Goal: Information Seeking & Learning: Check status

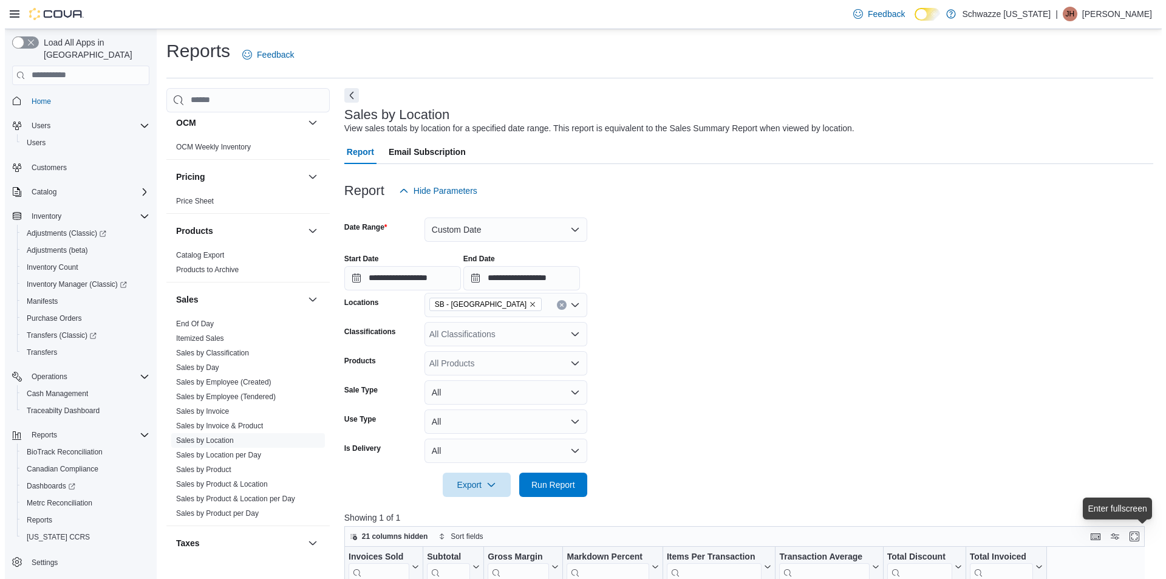
scroll to position [728, 0]
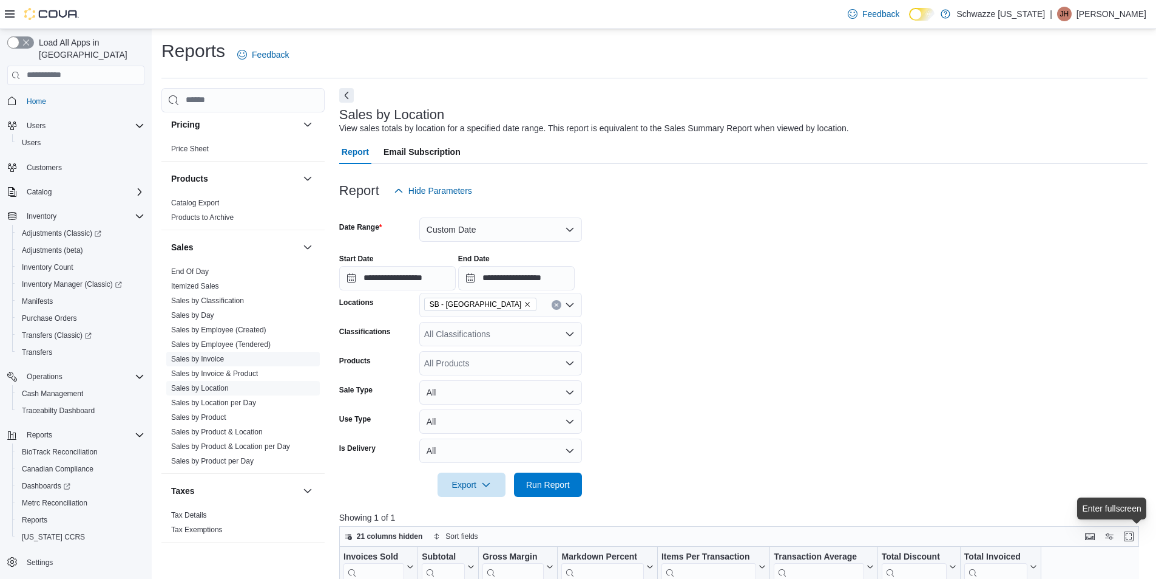
click at [205, 360] on link "Sales by Invoice" at bounding box center [197, 359] width 53 height 8
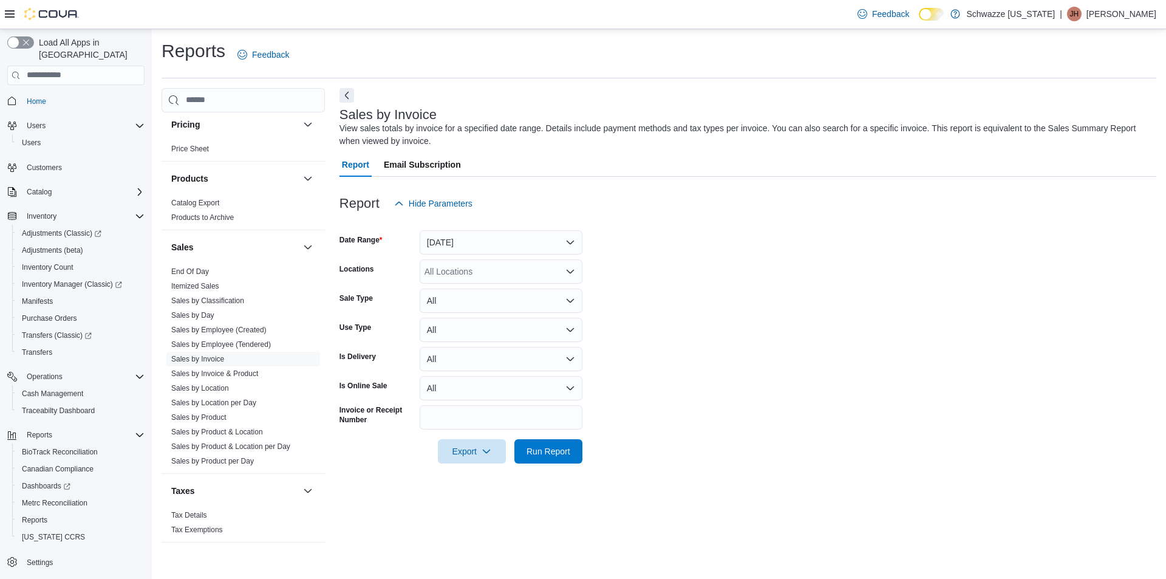
drag, startPoint x: 452, startPoint y: 225, endPoint x: 452, endPoint y: 239, distance: 14.0
click at [452, 225] on div at bounding box center [747, 222] width 816 height 15
click at [452, 244] on button "Yesterday" at bounding box center [500, 242] width 163 height 24
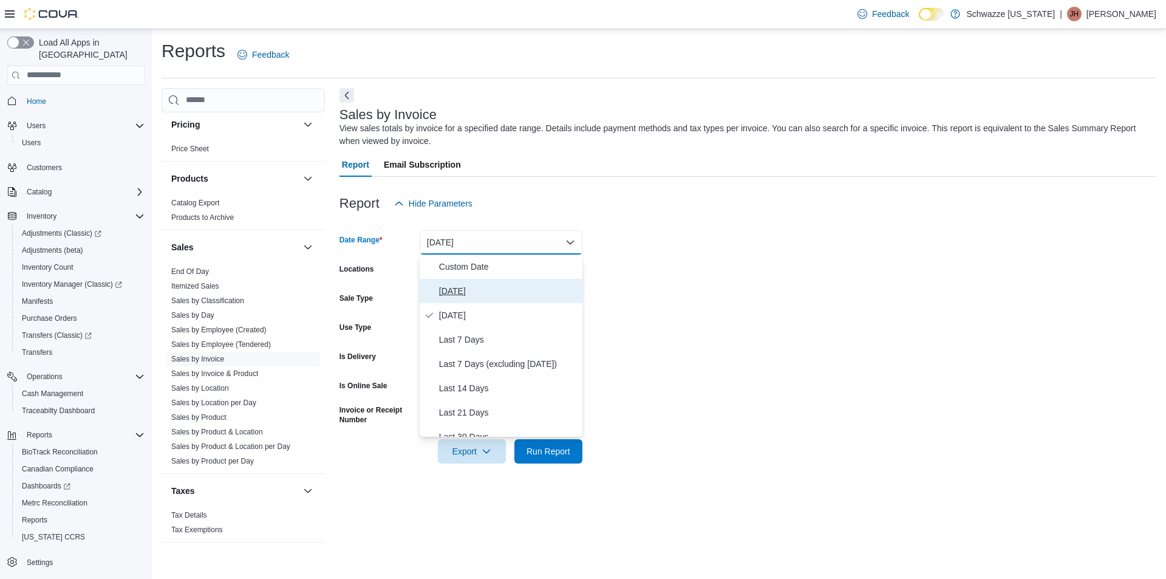
click at [459, 285] on span "Today" at bounding box center [508, 290] width 138 height 15
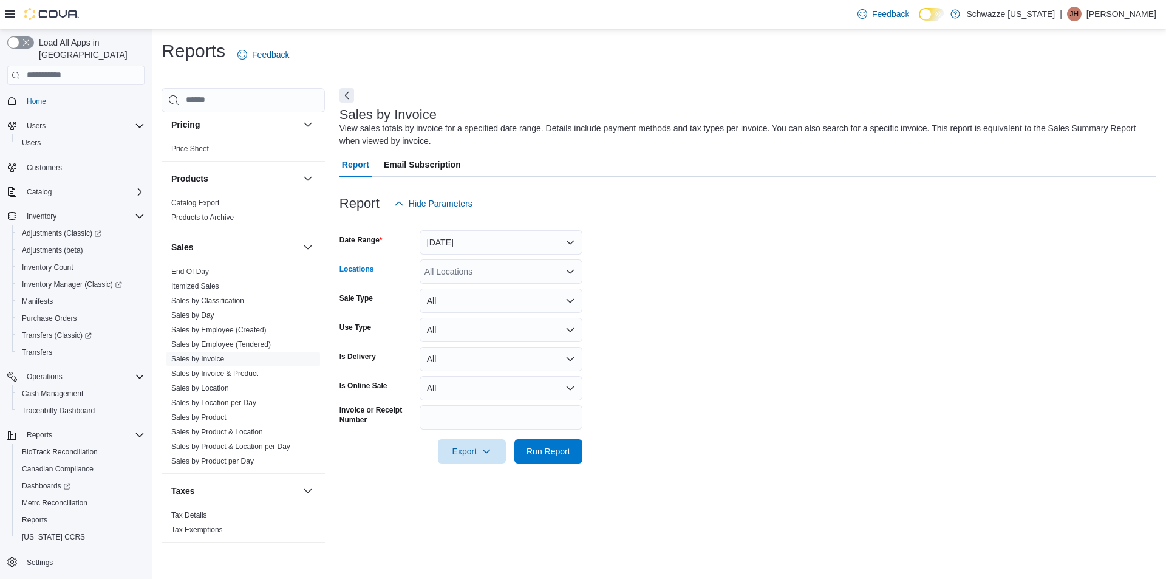
click at [460, 273] on div "All Locations" at bounding box center [500, 271] width 163 height 24
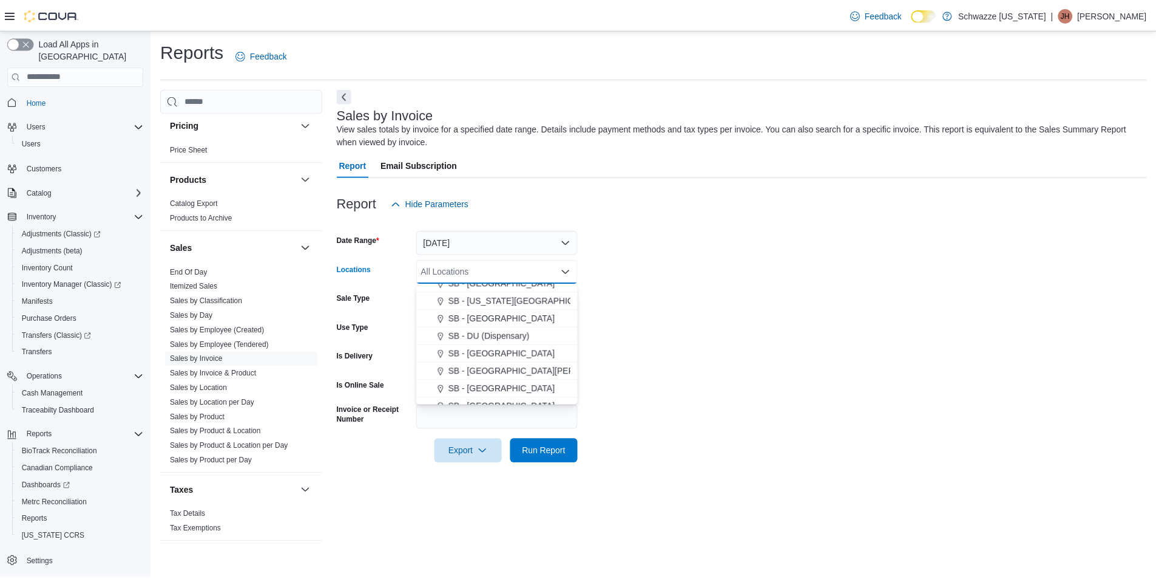
scroll to position [182, 0]
click at [497, 337] on span "SB - Commerce City" at bounding box center [505, 339] width 107 height 12
click at [700, 319] on form "Date Range Today Locations SB - Commerce City Combo box. Selected. SB - Commerc…" at bounding box center [747, 339] width 816 height 248
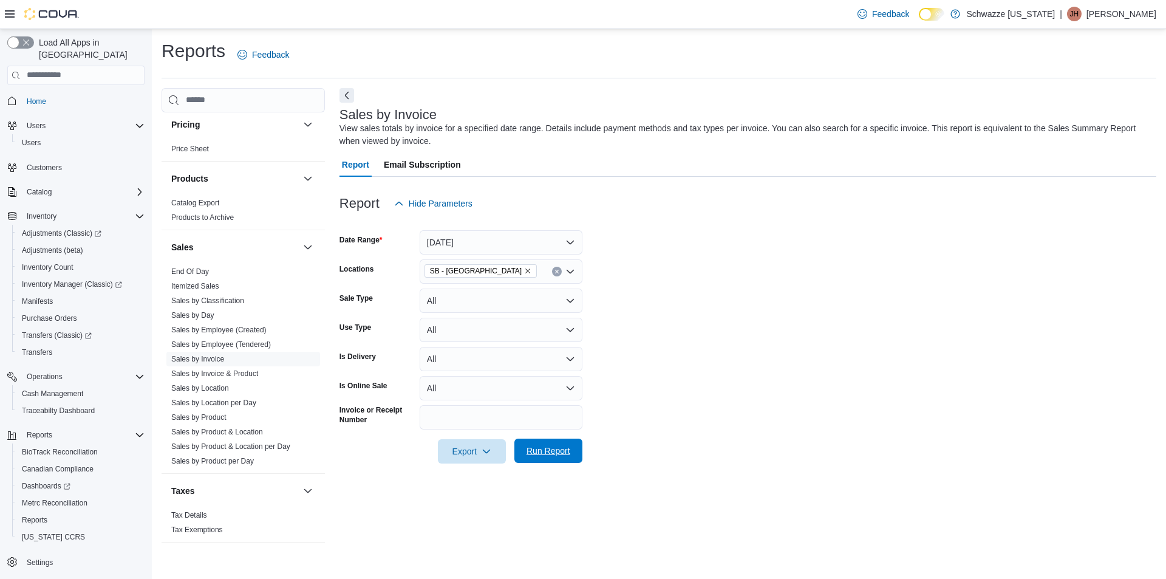
click at [548, 447] on span "Run Report" at bounding box center [548, 450] width 44 height 12
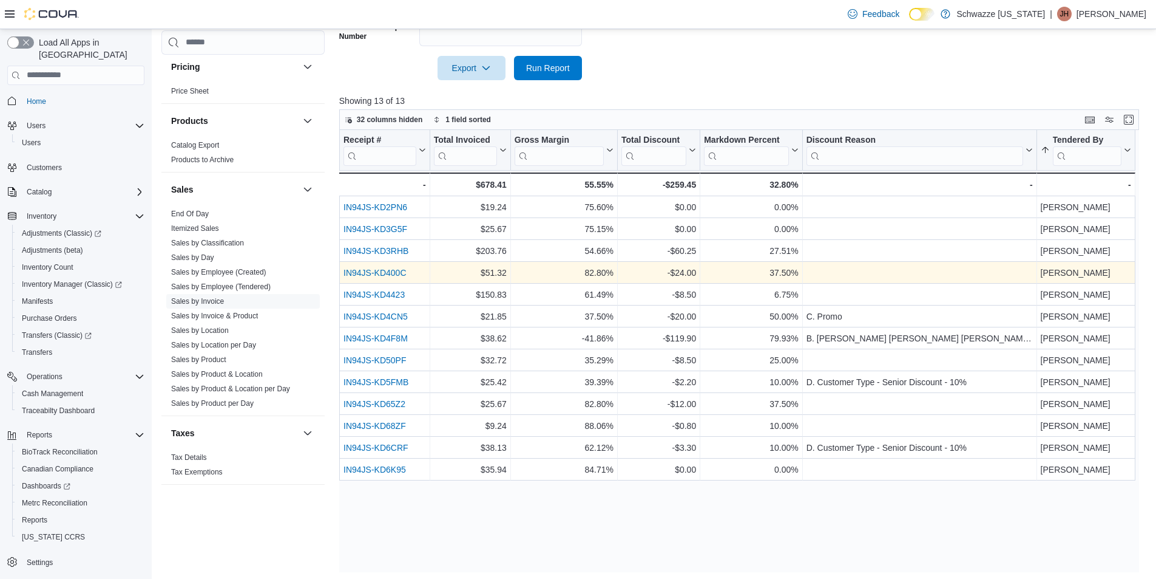
scroll to position [386, 0]
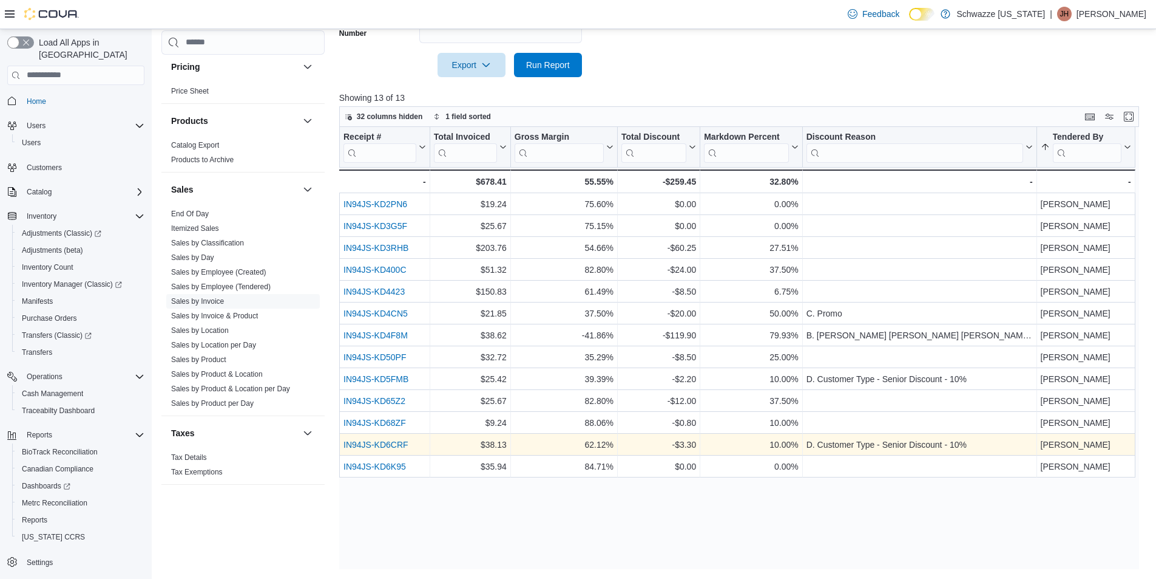
click at [371, 441] on link "IN94JS-KD6CRF" at bounding box center [376, 444] width 65 height 10
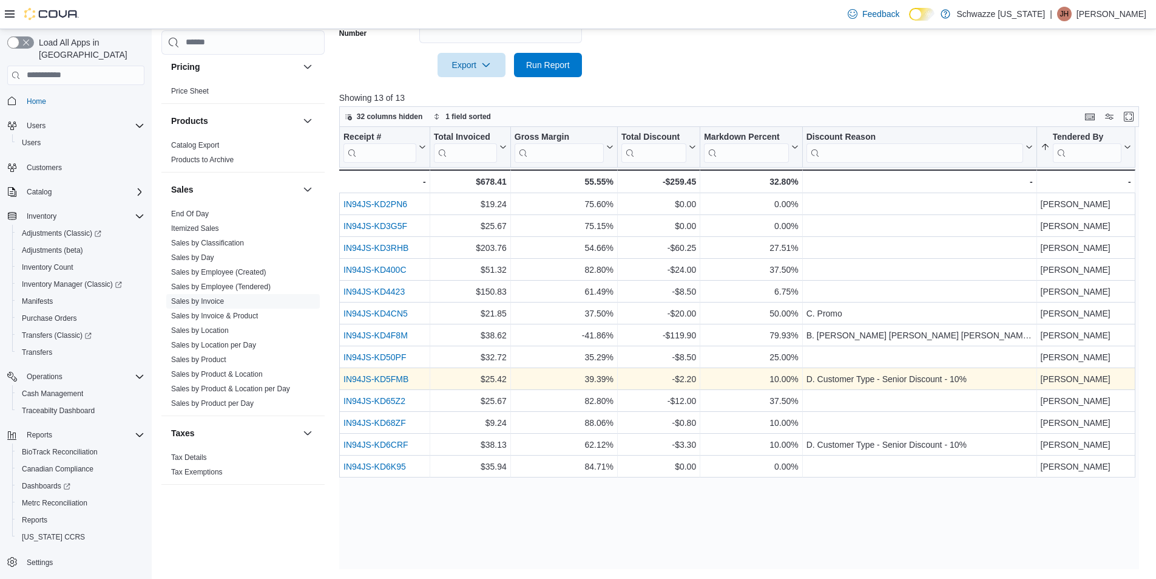
click at [373, 378] on link "IN94JS-KD5FMB" at bounding box center [376, 379] width 65 height 10
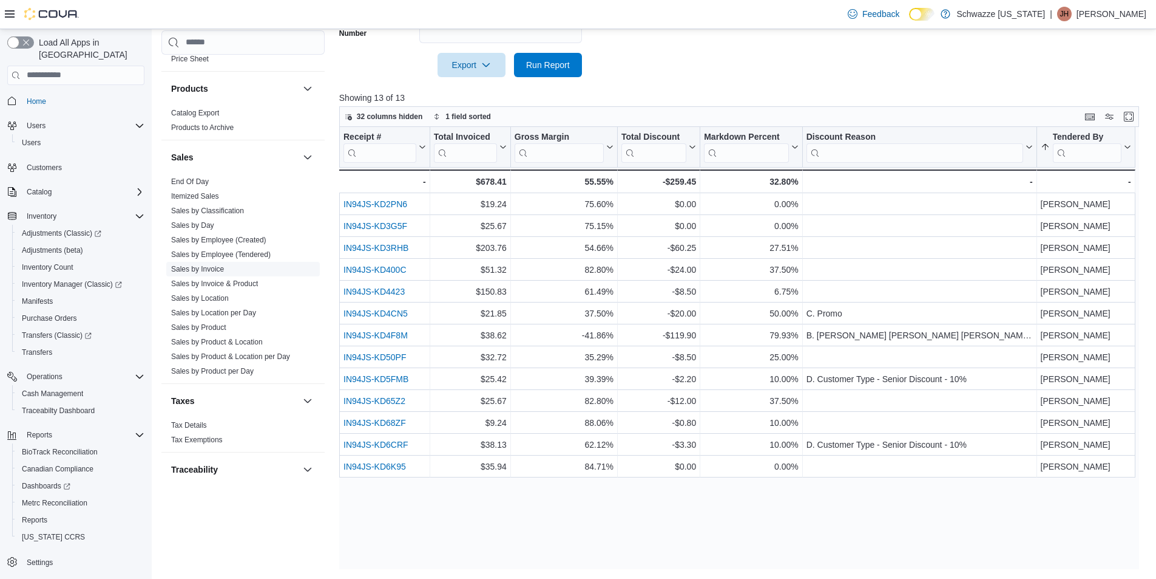
scroll to position [790, 0]
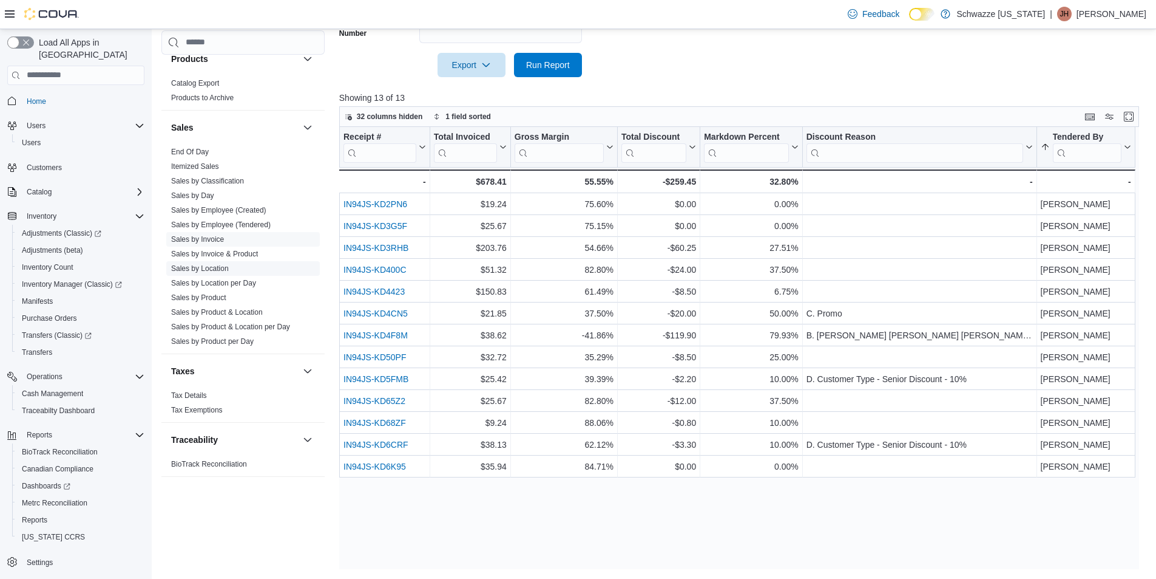
click at [208, 265] on link "Sales by Location" at bounding box center [200, 268] width 58 height 8
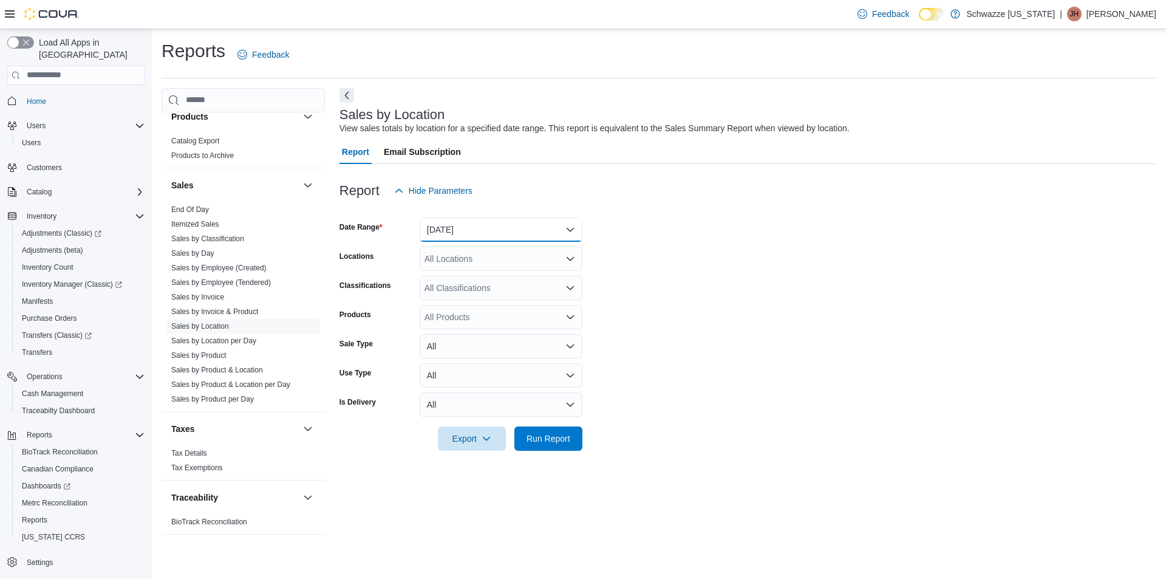
click at [446, 222] on button "Yesterday" at bounding box center [500, 229] width 163 height 24
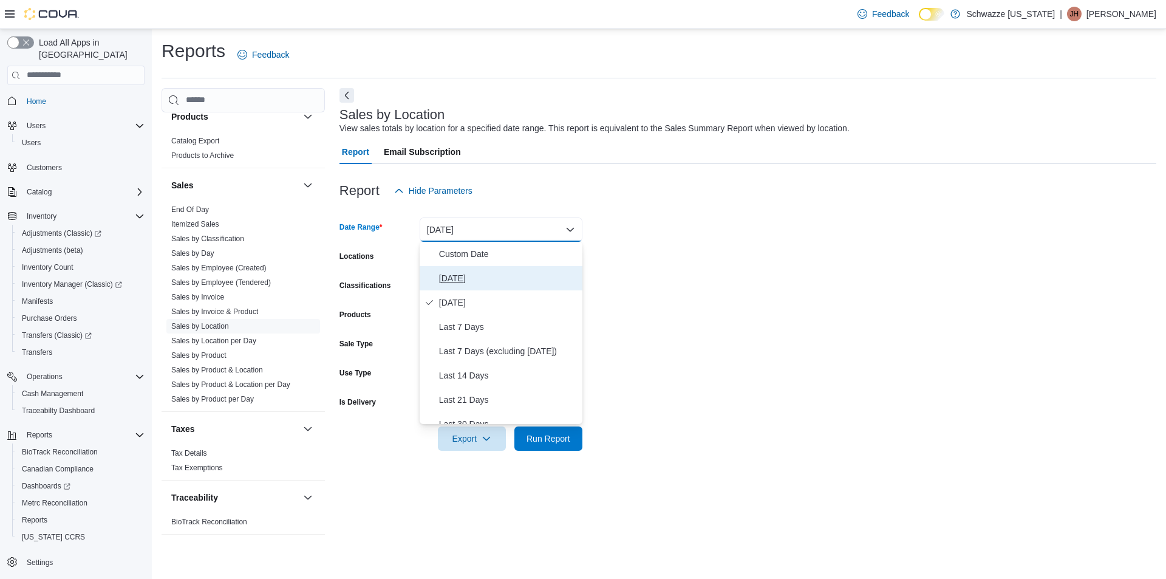
click at [457, 285] on span "Today" at bounding box center [508, 278] width 138 height 15
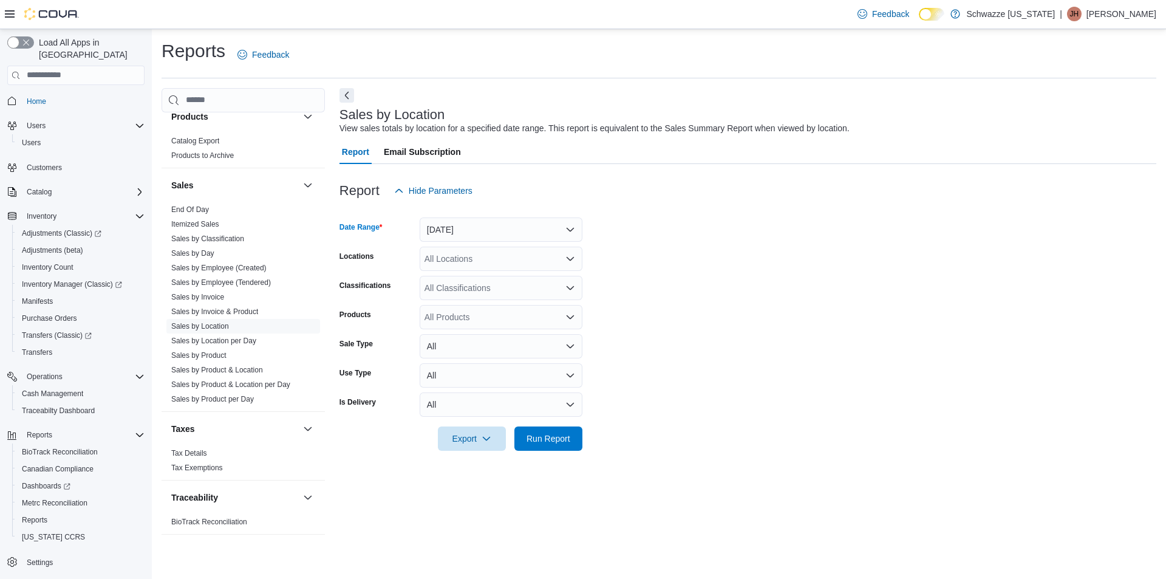
click at [458, 265] on div "All Locations" at bounding box center [500, 258] width 163 height 24
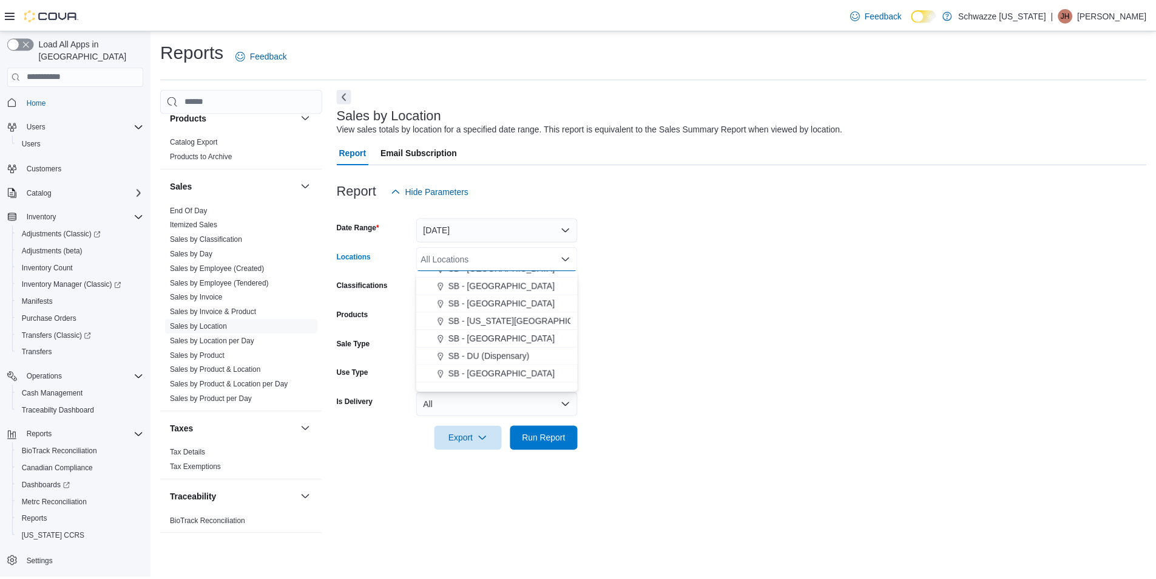
scroll to position [182, 0]
click at [470, 325] on span "SB - Commerce City" at bounding box center [505, 326] width 107 height 12
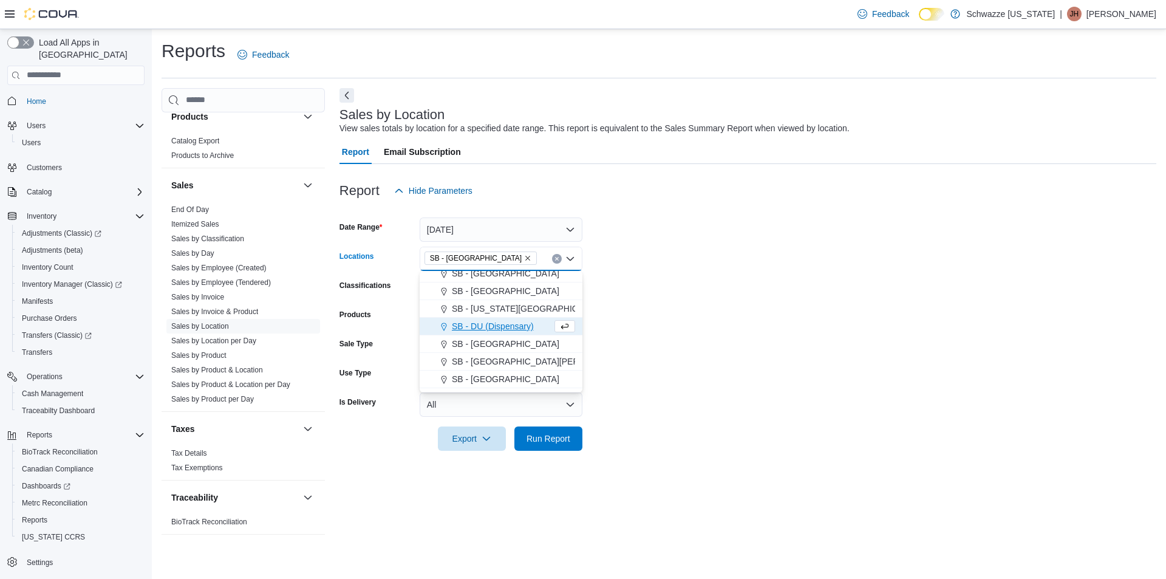
click at [673, 316] on form "Date Range Today Locations SB - Commerce City Combo box. Selected. SB - Commerc…" at bounding box center [747, 327] width 816 height 248
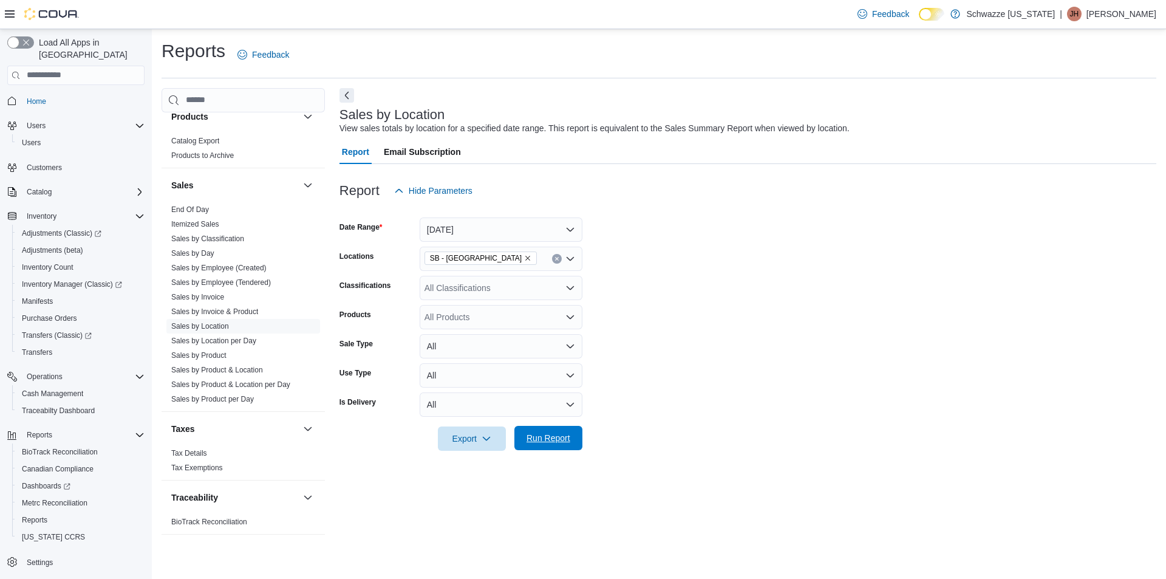
click at [566, 443] on span "Run Report" at bounding box center [548, 438] width 44 height 12
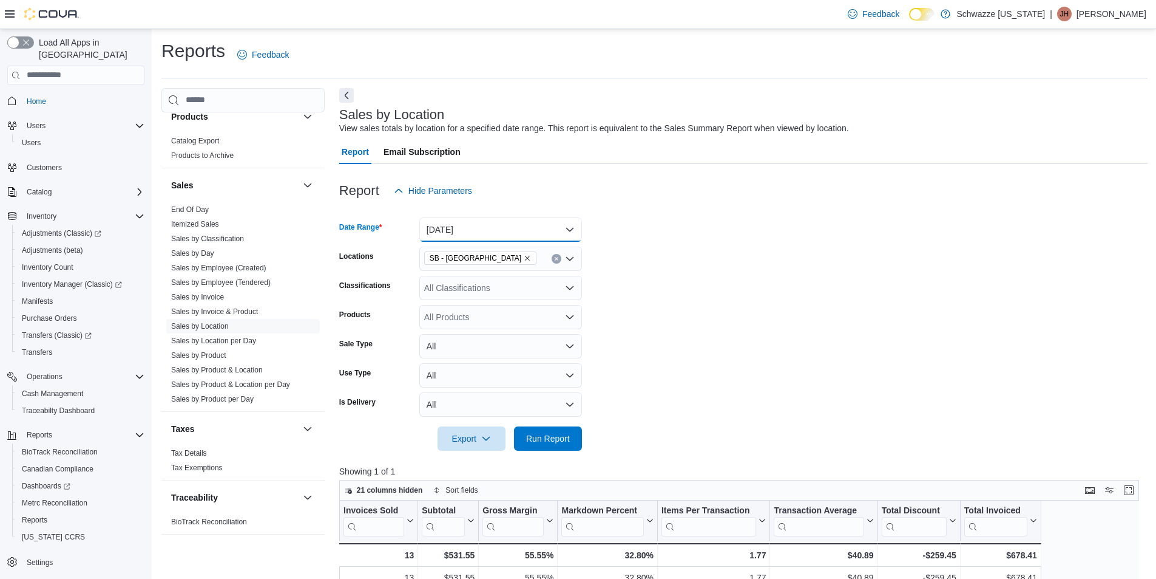
click at [440, 229] on button "Today" at bounding box center [500, 229] width 163 height 24
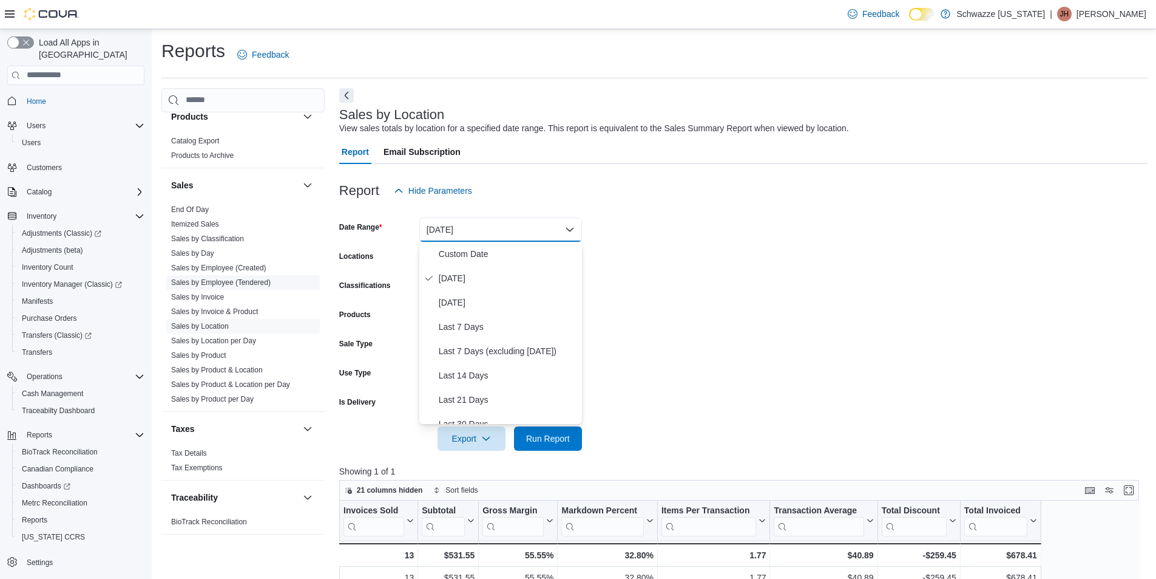
click at [201, 288] on span "Sales by Employee (Tendered)" at bounding box center [243, 282] width 154 height 15
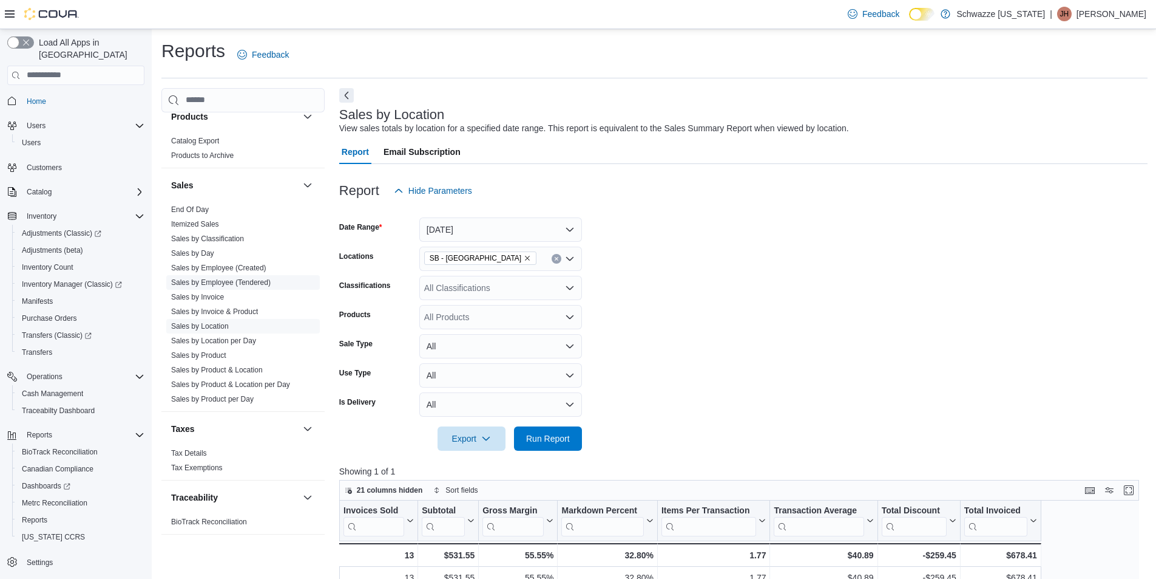
click at [204, 282] on link "Sales by Employee (Tendered)" at bounding box center [221, 282] width 100 height 8
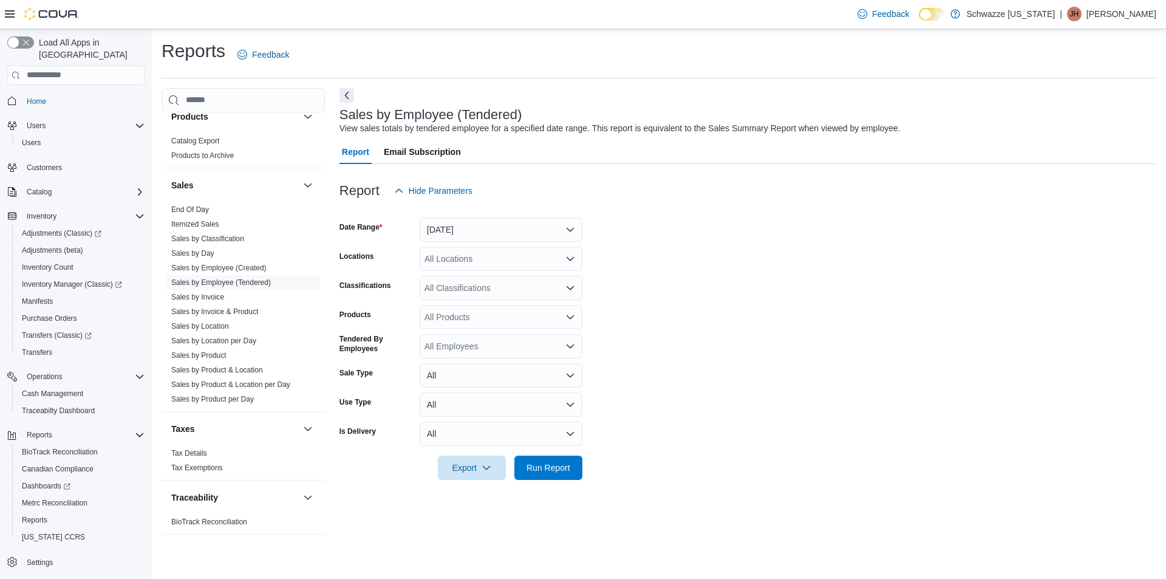
click at [511, 266] on div "All Locations" at bounding box center [500, 258] width 163 height 24
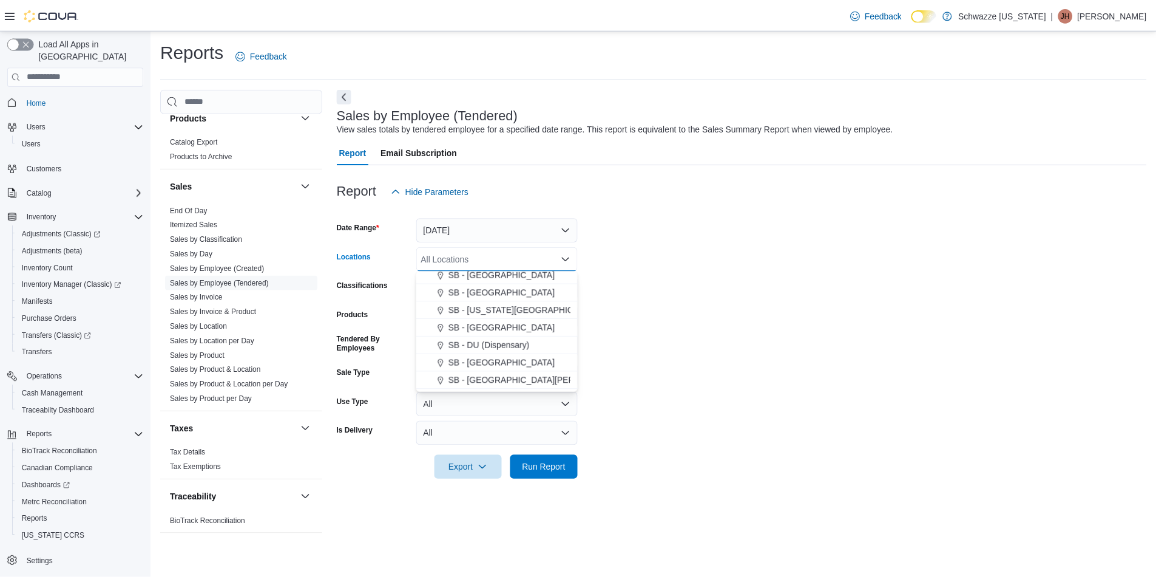
scroll to position [182, 0]
click at [520, 319] on button "SB - Commerce City" at bounding box center [500, 326] width 163 height 18
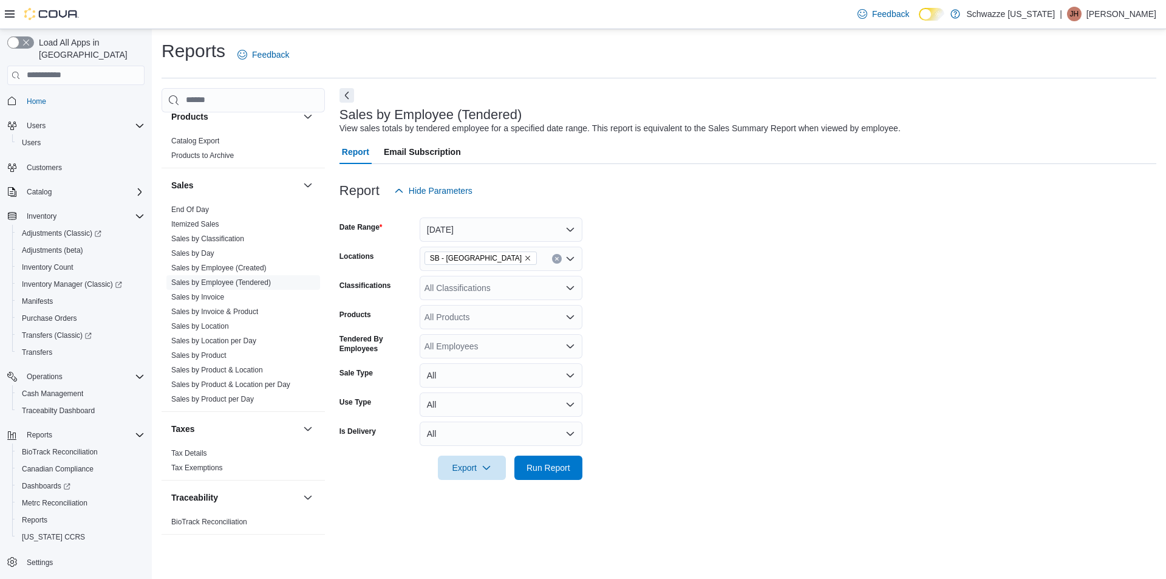
click at [623, 328] on form "Date Range Yesterday Locations SB - Commerce City Classifications All Classific…" at bounding box center [747, 341] width 816 height 277
click at [559, 460] on span "Run Report" at bounding box center [547, 467] width 53 height 24
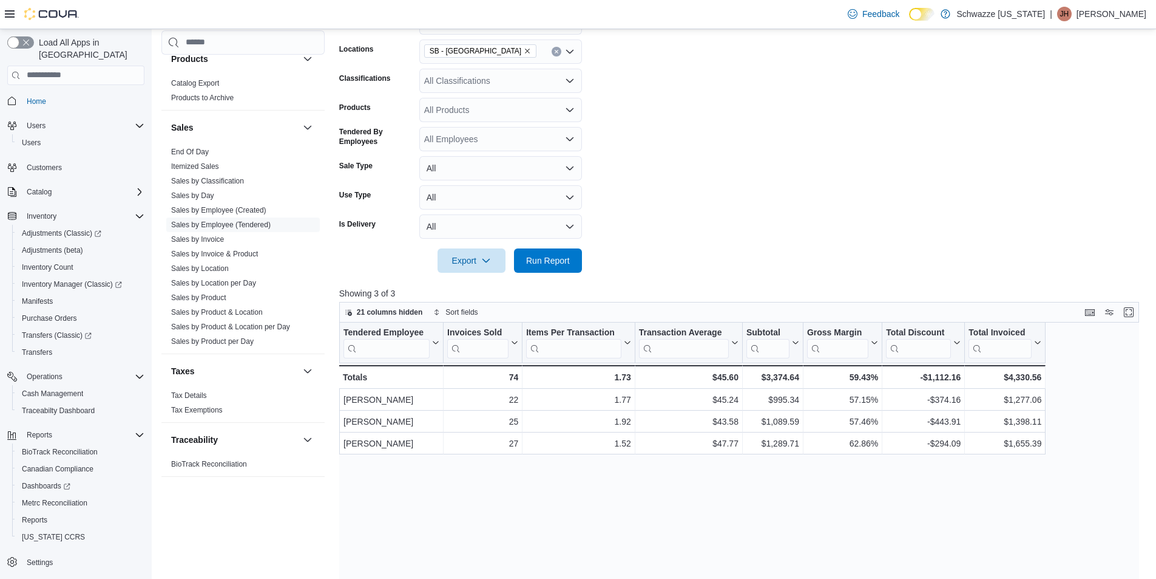
scroll to position [304, 0]
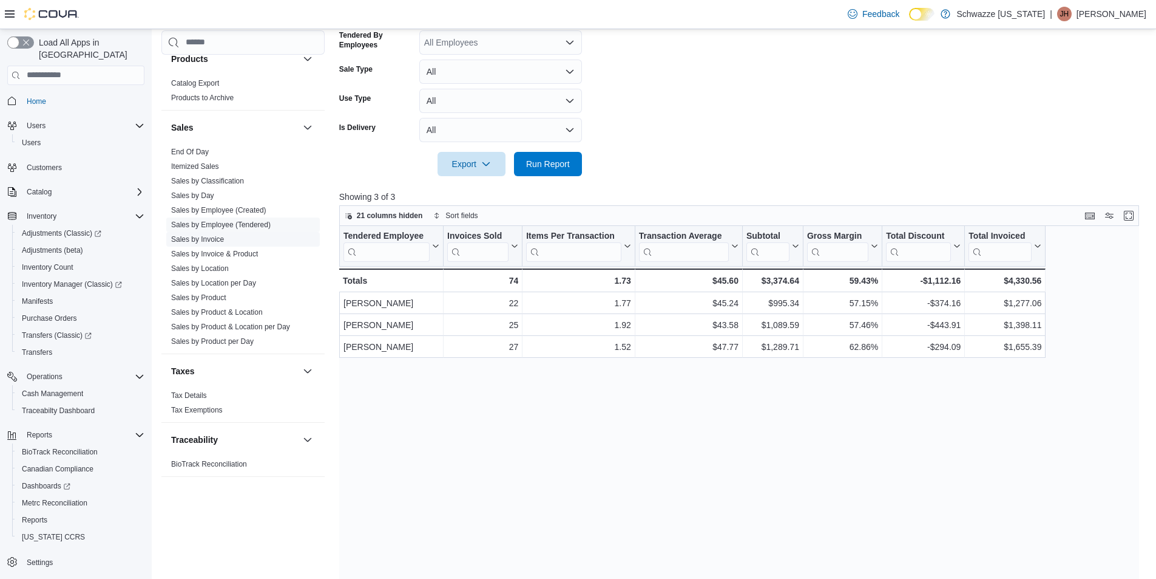
click at [205, 241] on link "Sales by Invoice" at bounding box center [197, 239] width 53 height 8
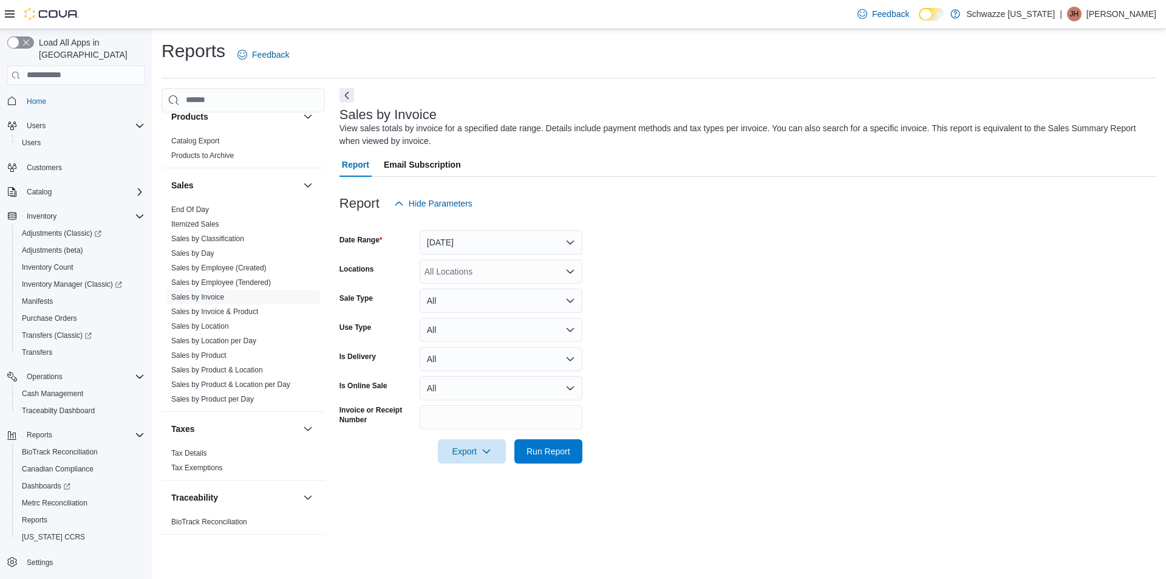
click at [508, 271] on div "All Locations" at bounding box center [500, 271] width 163 height 24
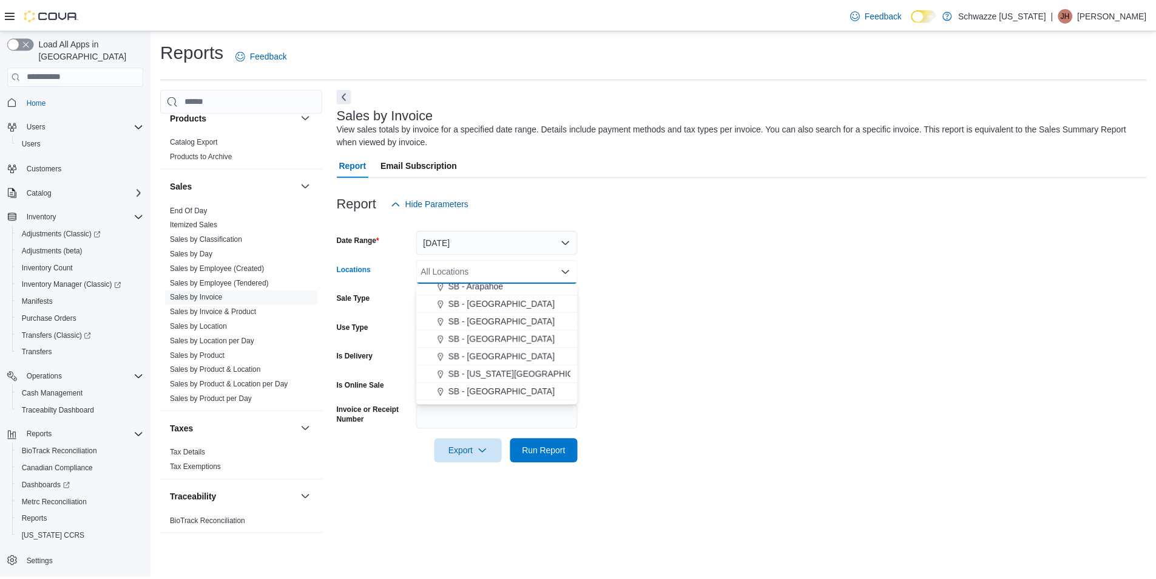
scroll to position [182, 0]
click at [513, 333] on span "SB - Commerce City" at bounding box center [505, 339] width 107 height 12
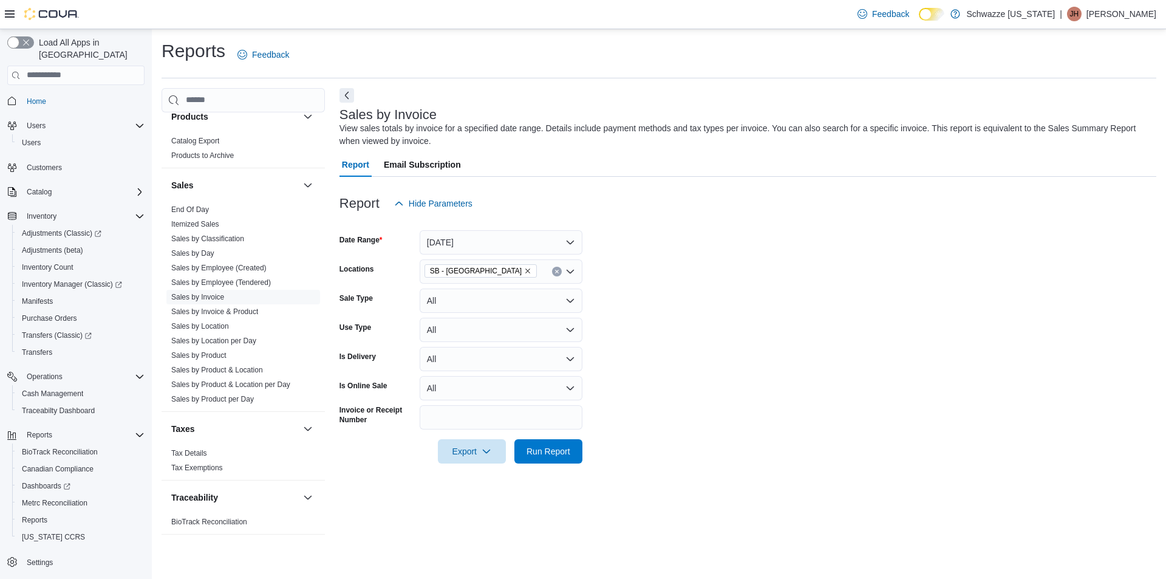
click at [631, 317] on form "Date Range Yesterday Locations SB - Commerce City Sale Type All Use Type All Is…" at bounding box center [747, 339] width 816 height 248
click at [558, 452] on span "Run Report" at bounding box center [548, 450] width 44 height 12
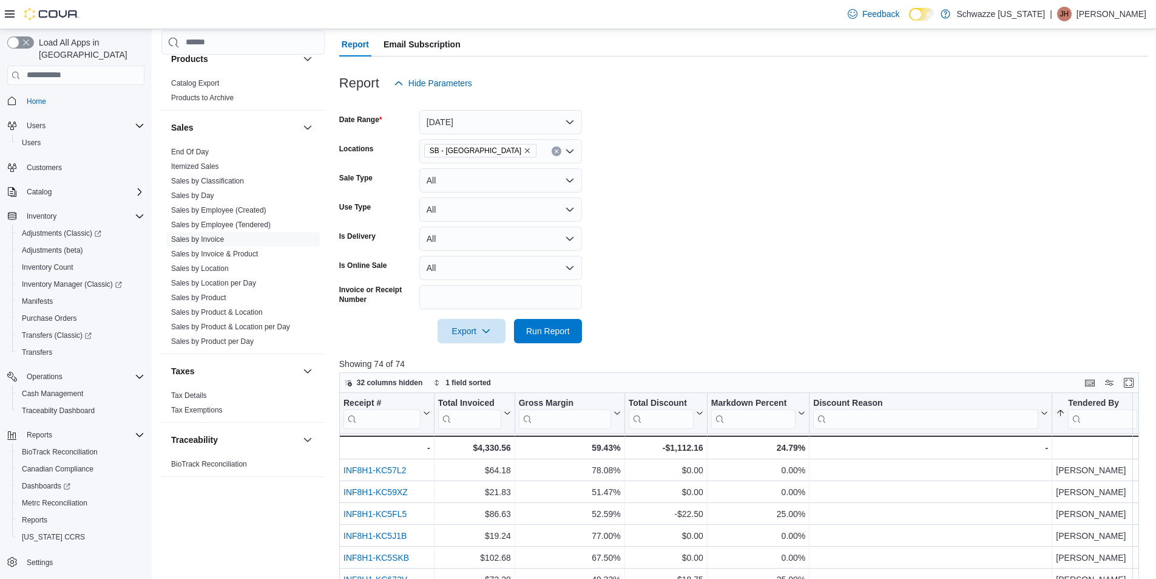
scroll to position [304, 0]
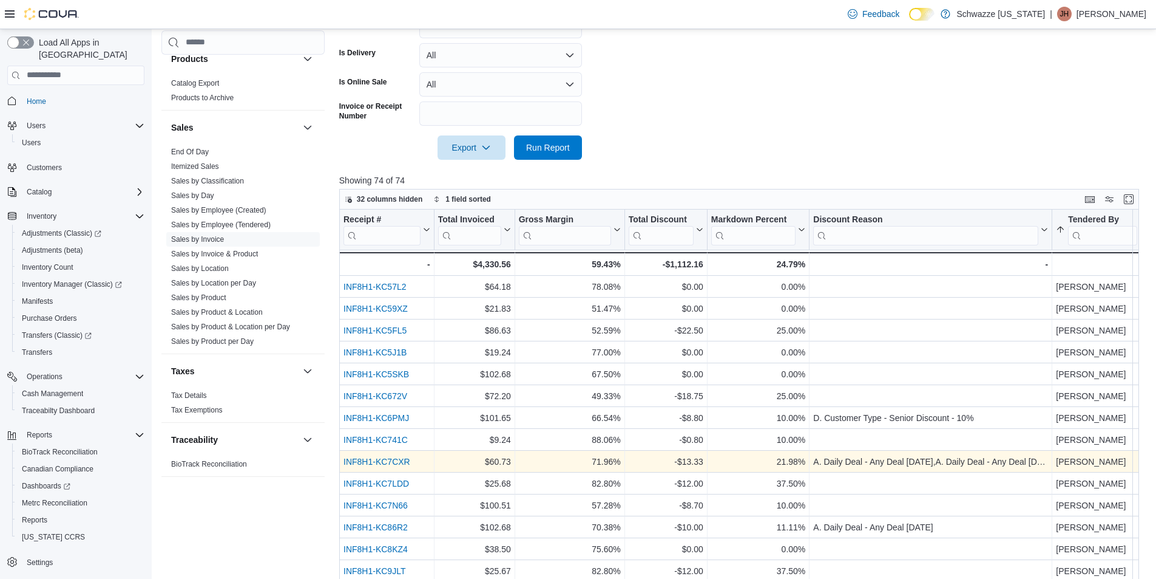
click at [395, 464] on link "INF8H1-KC7CXR" at bounding box center [377, 461] width 67 height 10
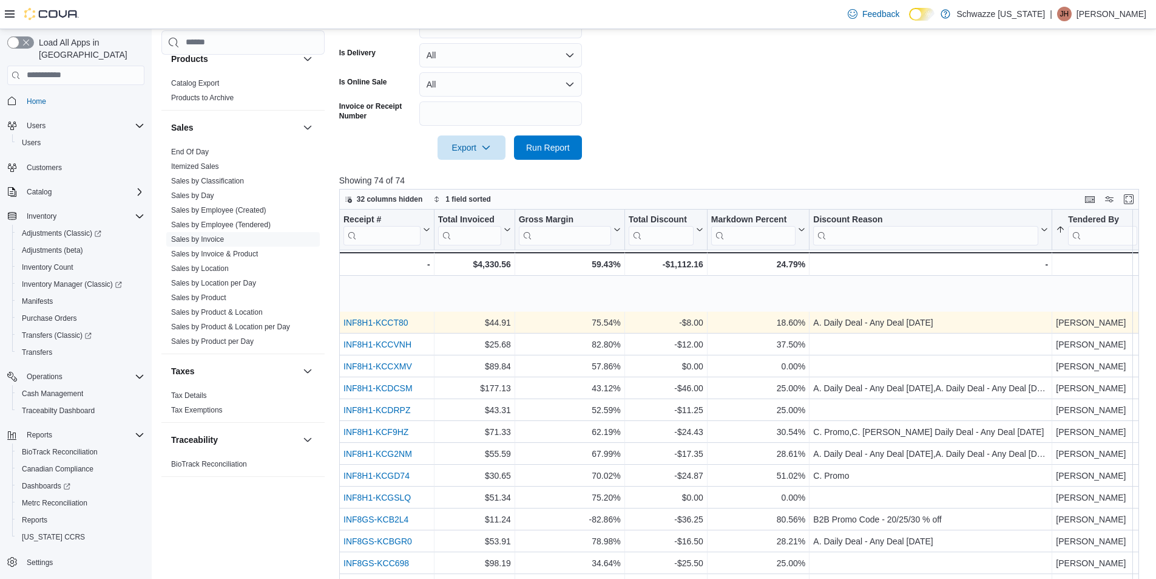
scroll to position [486, 0]
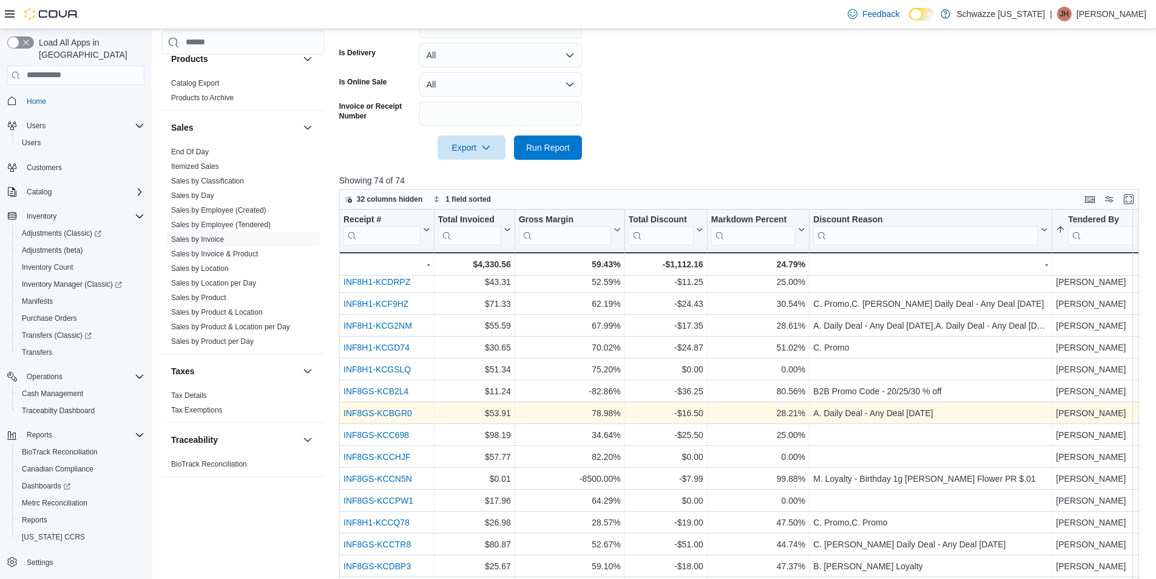
click at [379, 407] on div "INF8GS-KCBGR0" at bounding box center [387, 412] width 87 height 15
click at [378, 416] on link "INF8GS-KCBGR0" at bounding box center [378, 413] width 69 height 10
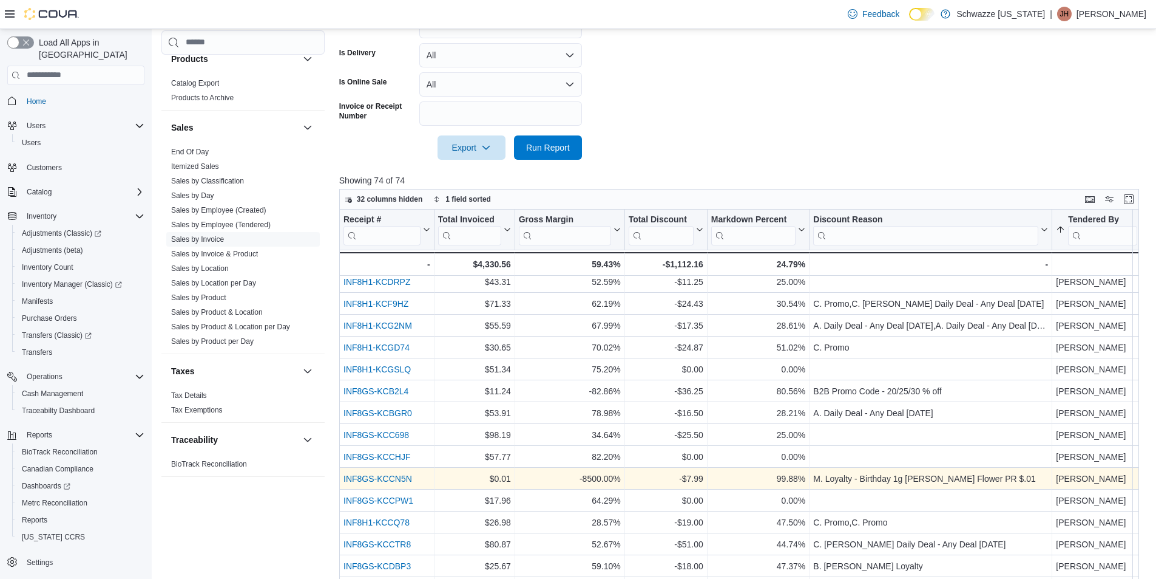
click at [397, 474] on link "INF8GS-KCCN5N" at bounding box center [378, 478] width 69 height 10
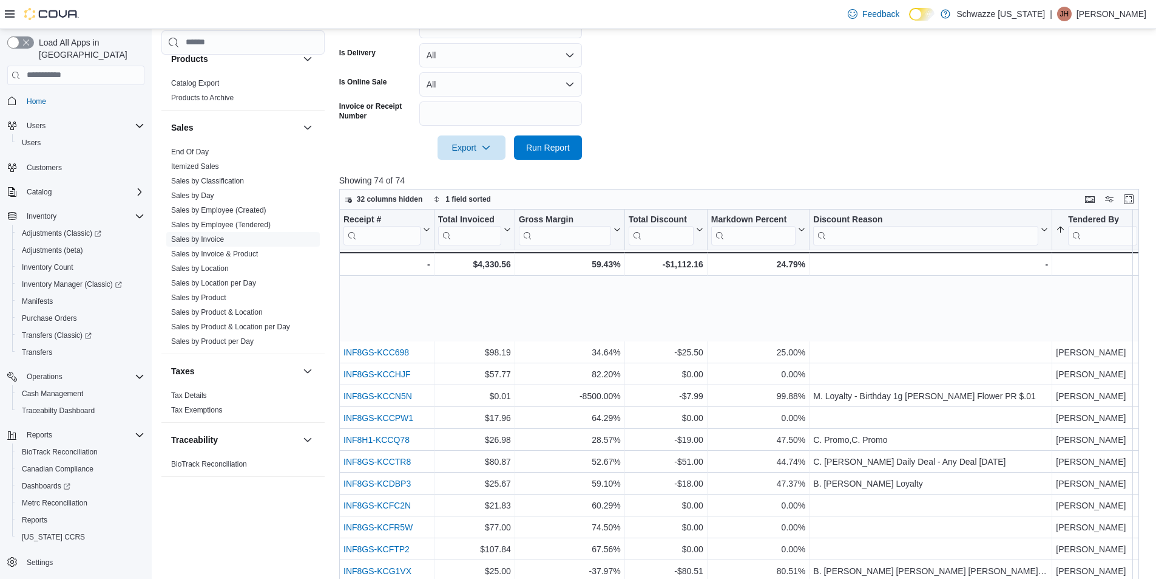
scroll to position [668, 0]
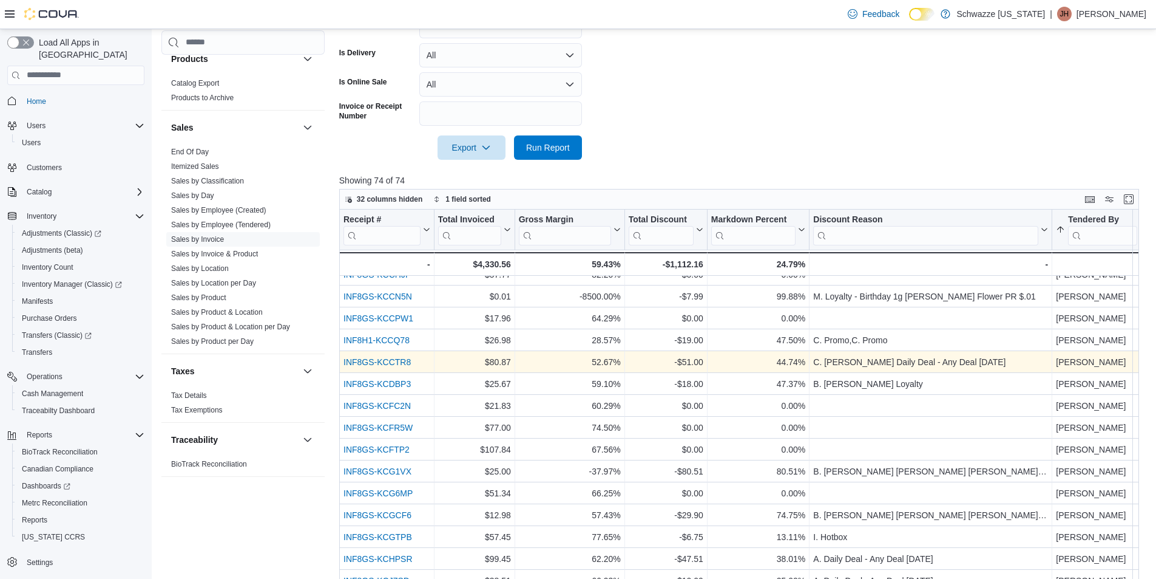
click at [360, 361] on link "INF8GS-KCCTR8" at bounding box center [377, 362] width 67 height 10
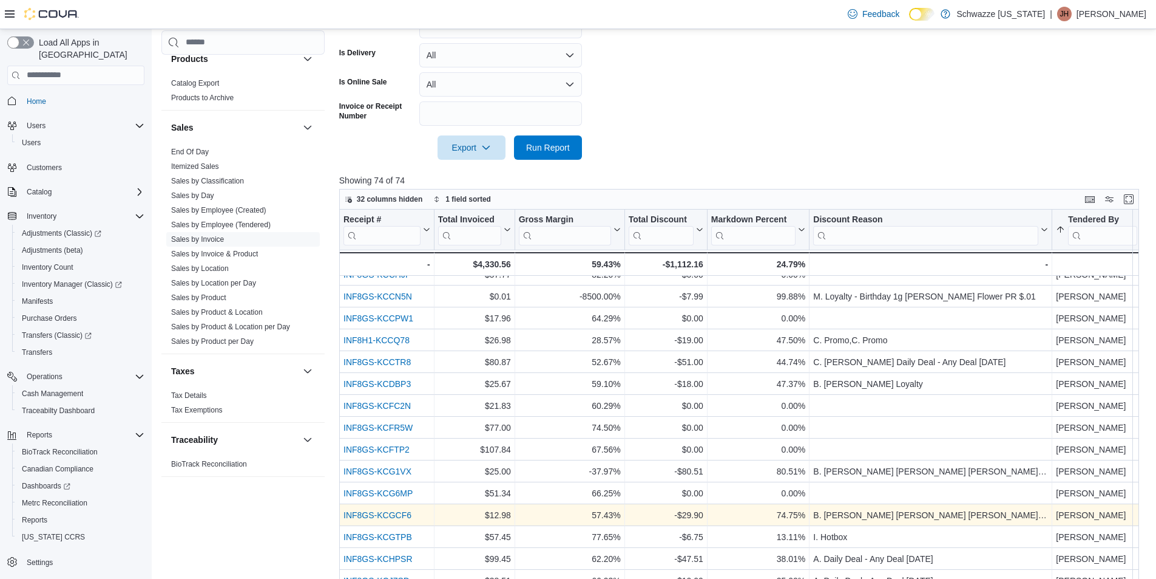
click at [397, 512] on link "INF8GS-KCGCF6" at bounding box center [378, 515] width 68 height 10
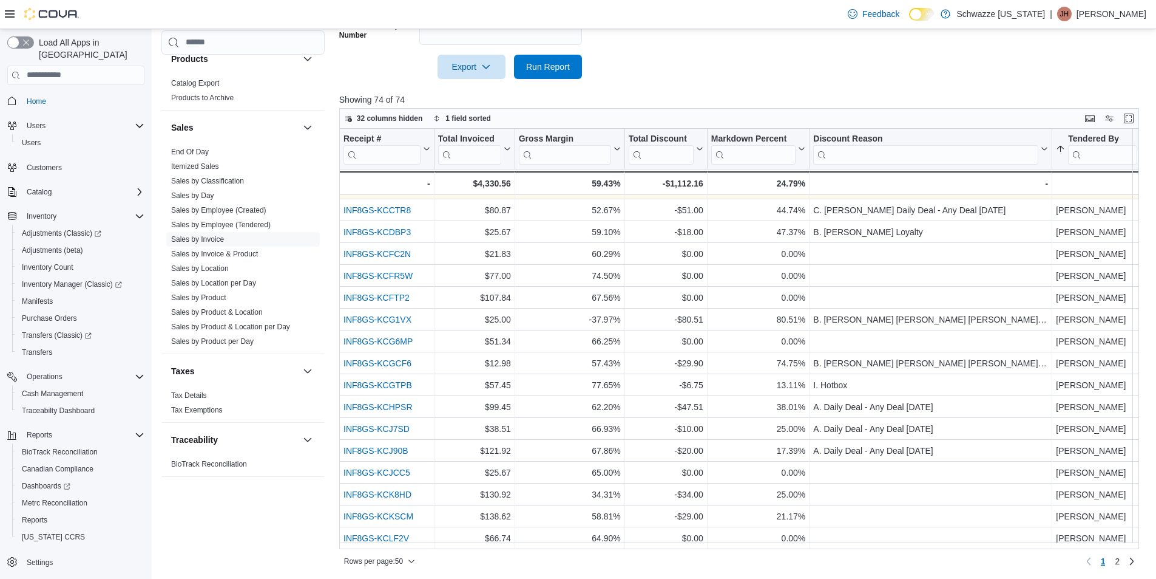
scroll to position [386, 0]
click at [1120, 562] on span "2" at bounding box center [1117, 559] width 5 height 12
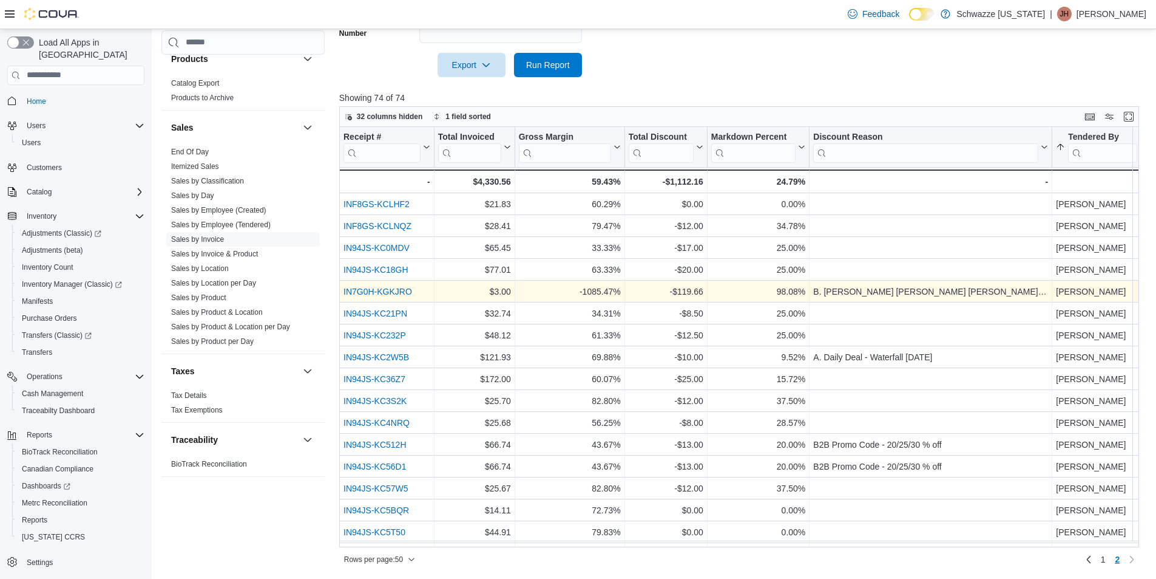
click at [362, 289] on link "IN7G0H-KGKJRO" at bounding box center [378, 292] width 69 height 10
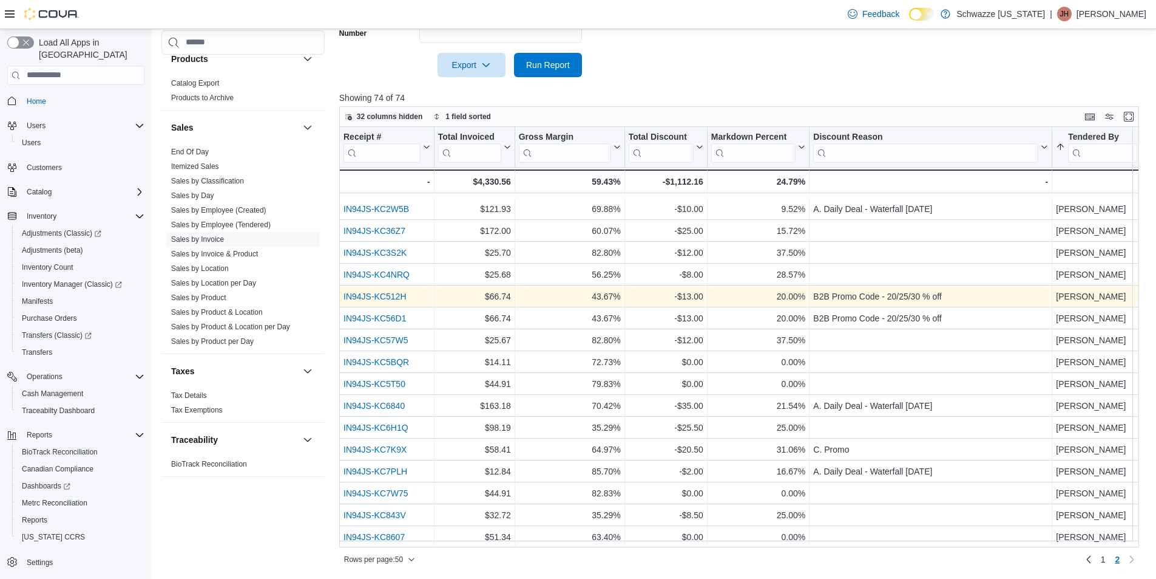
scroll to position [177, 0]
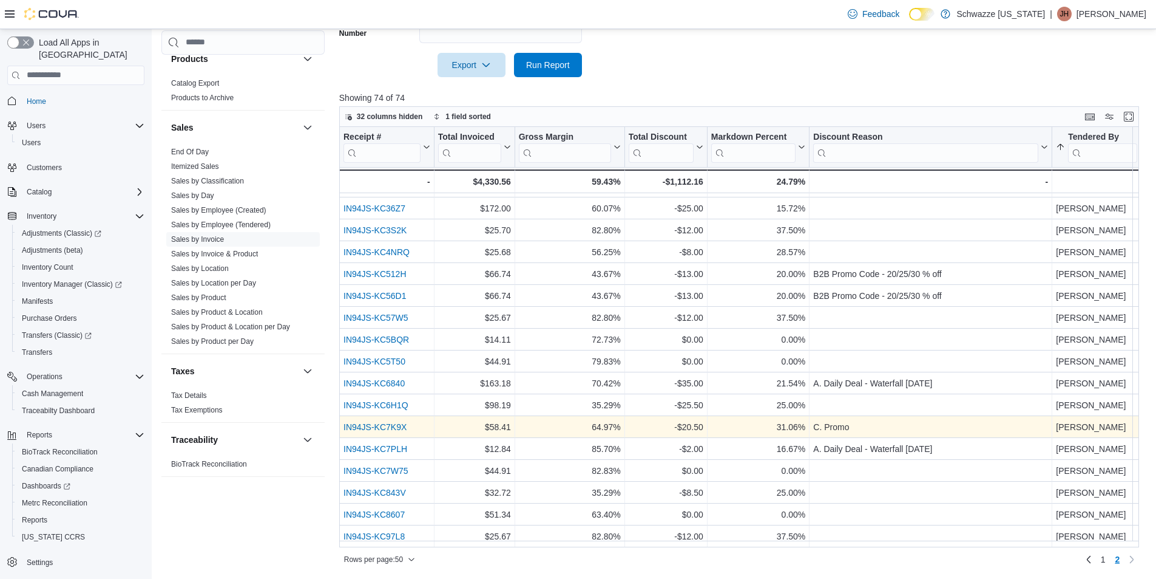
click at [367, 424] on link "IN94JS-KC7K9X" at bounding box center [375, 427] width 63 height 10
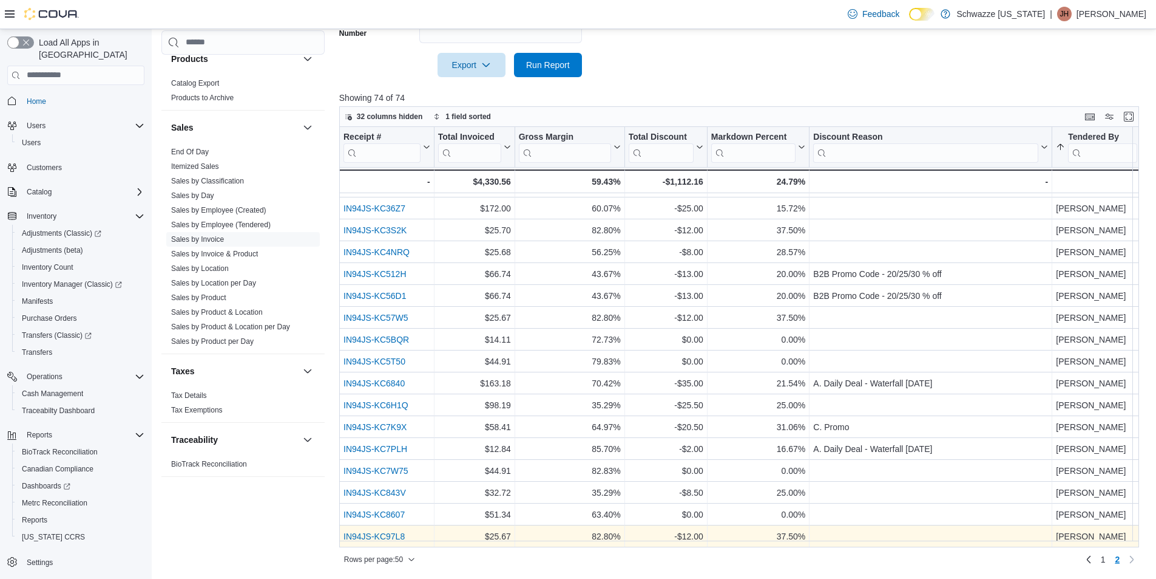
click at [399, 531] on link "IN94JS-KC97L8" at bounding box center [374, 536] width 61 height 10
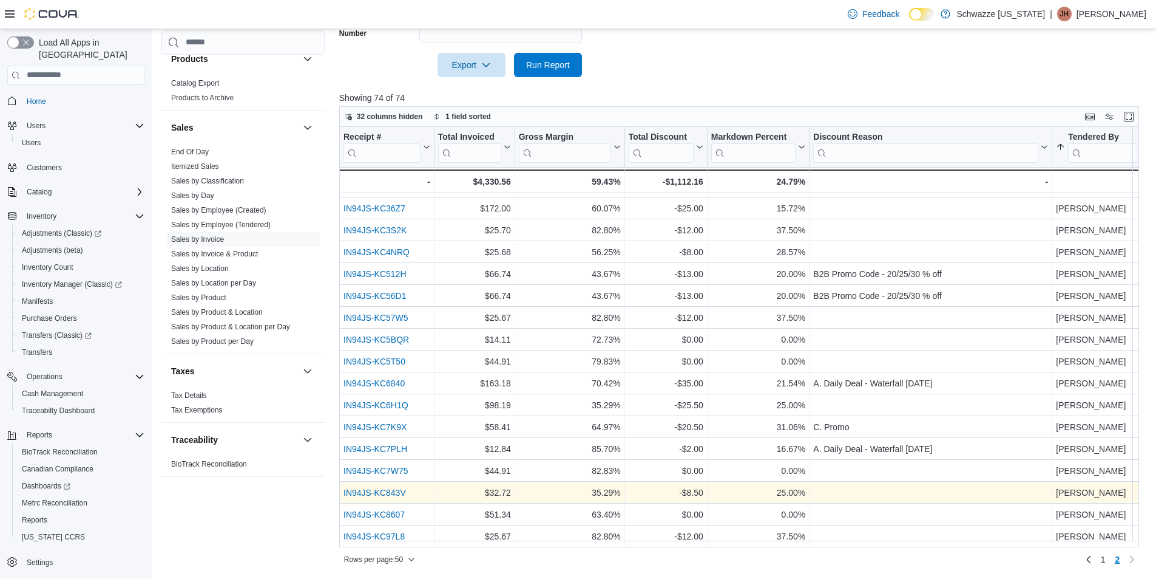
click at [398, 491] on link "IN94JS-KC843V" at bounding box center [375, 492] width 63 height 10
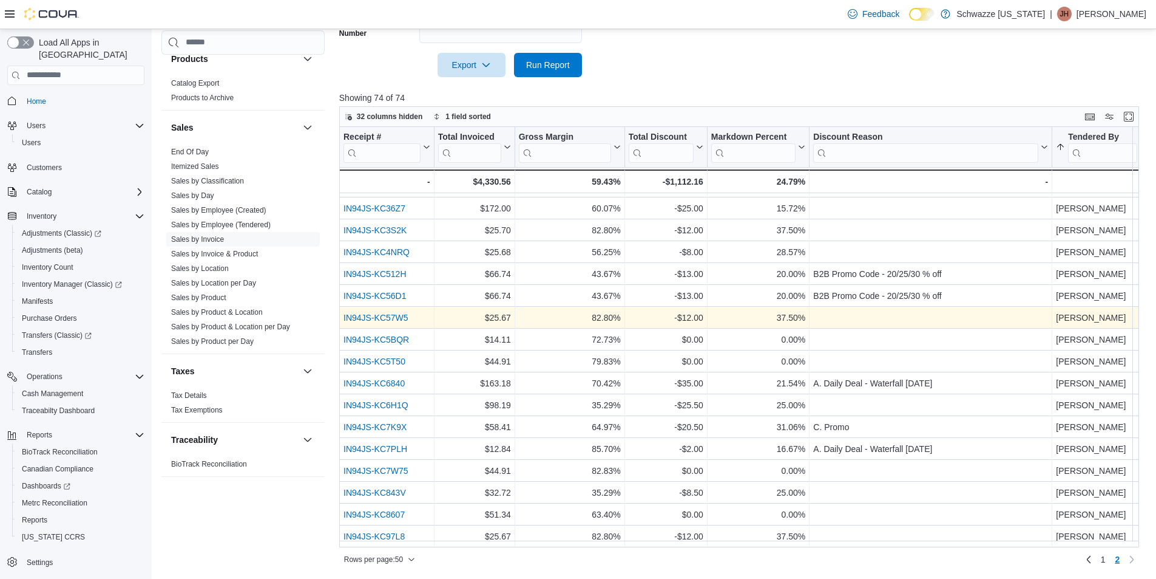
click at [381, 314] on link "IN94JS-KC57W5" at bounding box center [376, 318] width 65 height 10
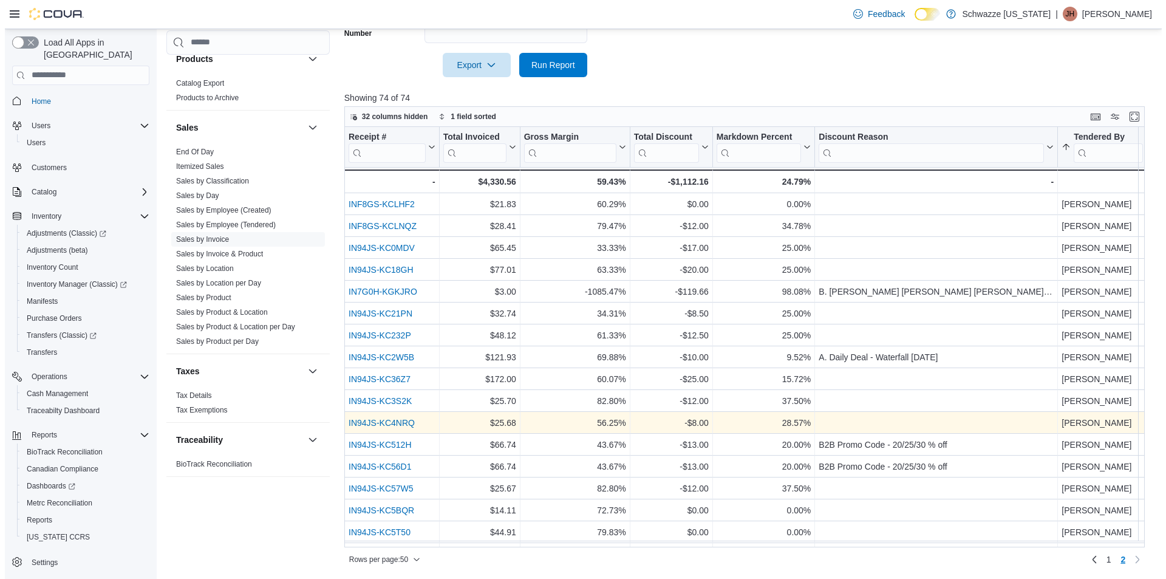
scroll to position [0, 0]
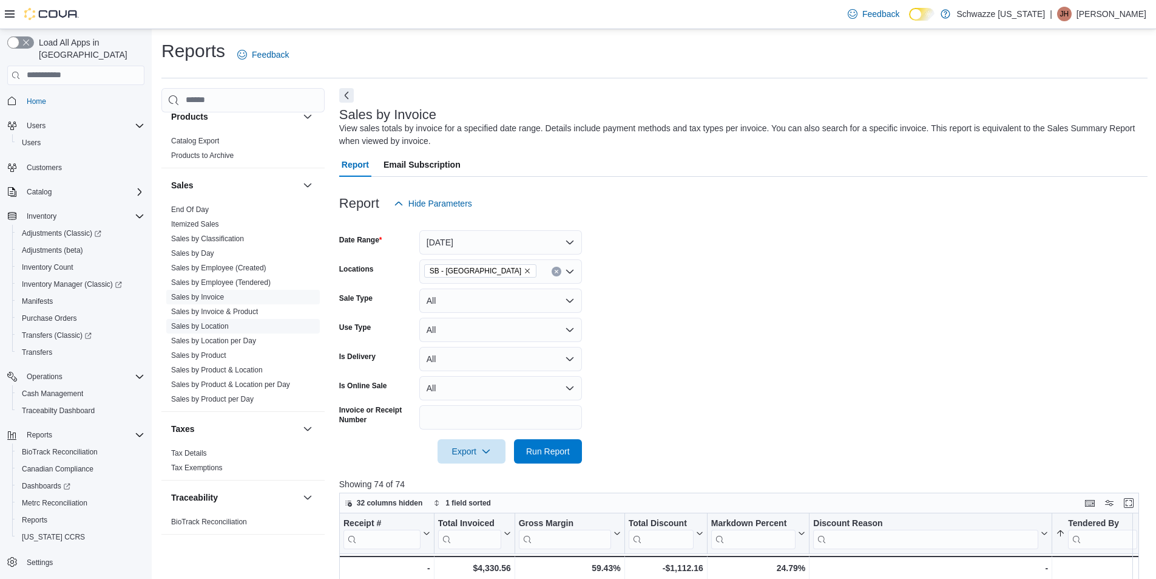
click at [201, 322] on link "Sales by Location" at bounding box center [200, 326] width 58 height 8
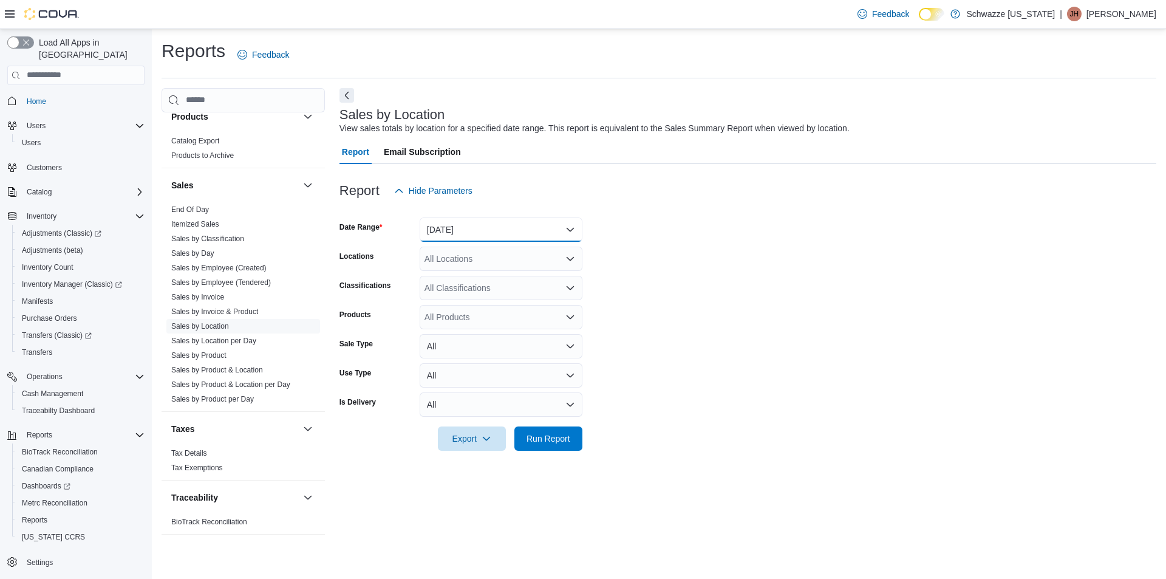
click at [488, 234] on button "Yesterday" at bounding box center [500, 229] width 163 height 24
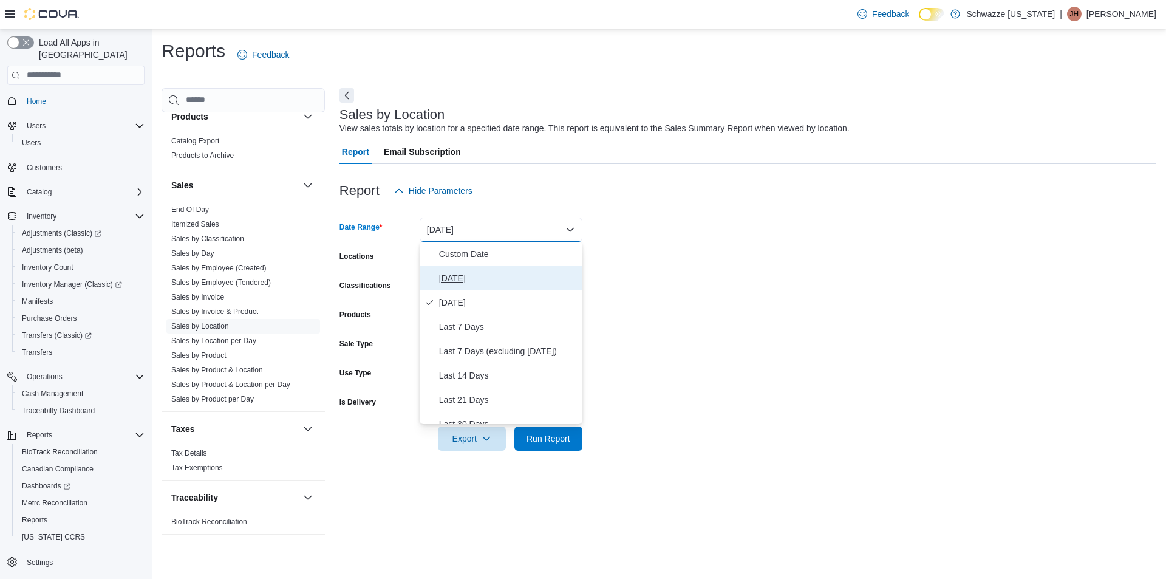
click at [487, 273] on span "Today" at bounding box center [508, 278] width 138 height 15
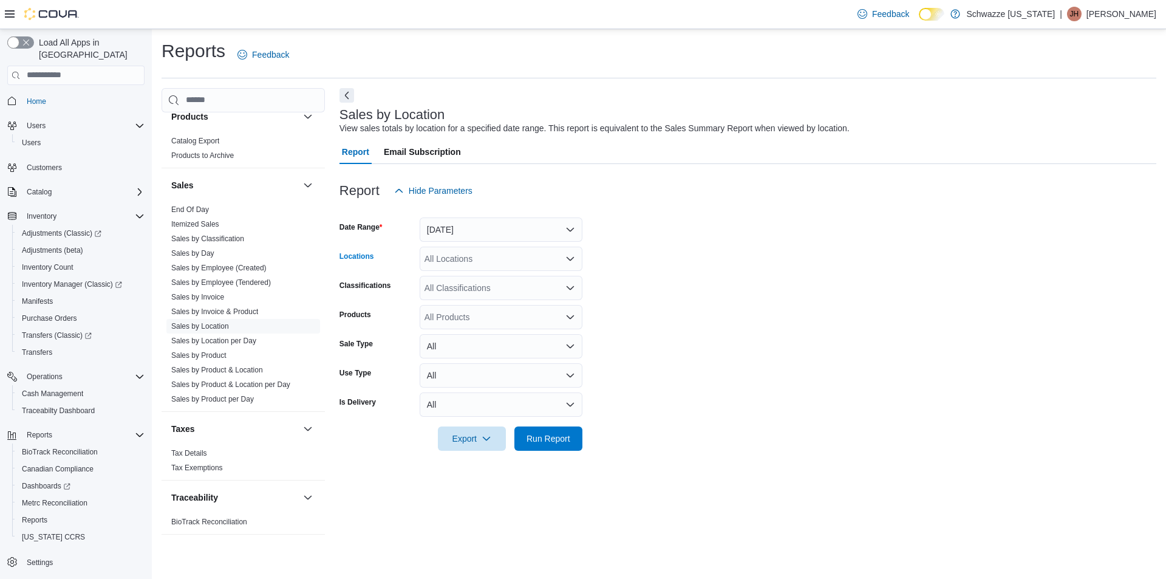
click at [484, 259] on div "All Locations" at bounding box center [500, 258] width 163 height 24
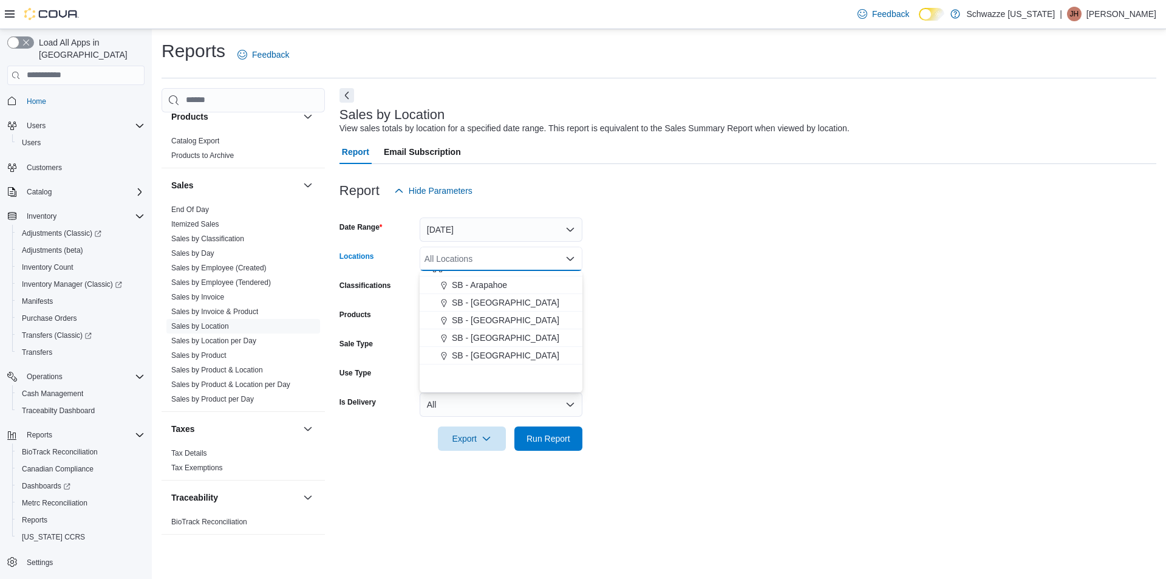
scroll to position [121, 0]
click at [488, 385] on span "SB - Commerce City" at bounding box center [505, 387] width 107 height 12
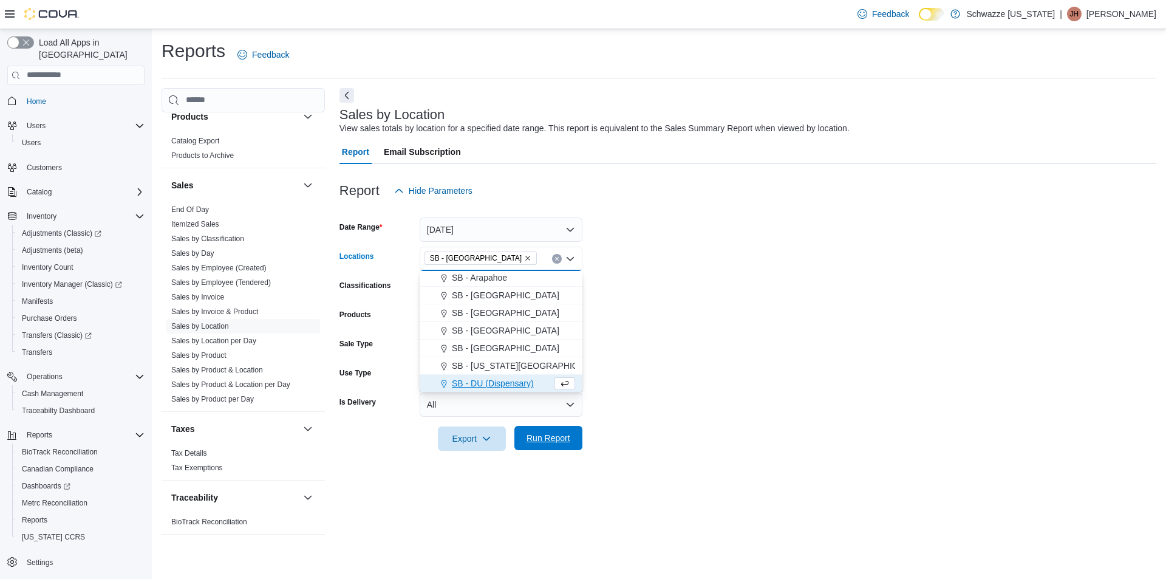
click at [534, 441] on span "Run Report" at bounding box center [548, 438] width 44 height 12
